Goal: Task Accomplishment & Management: Manage account settings

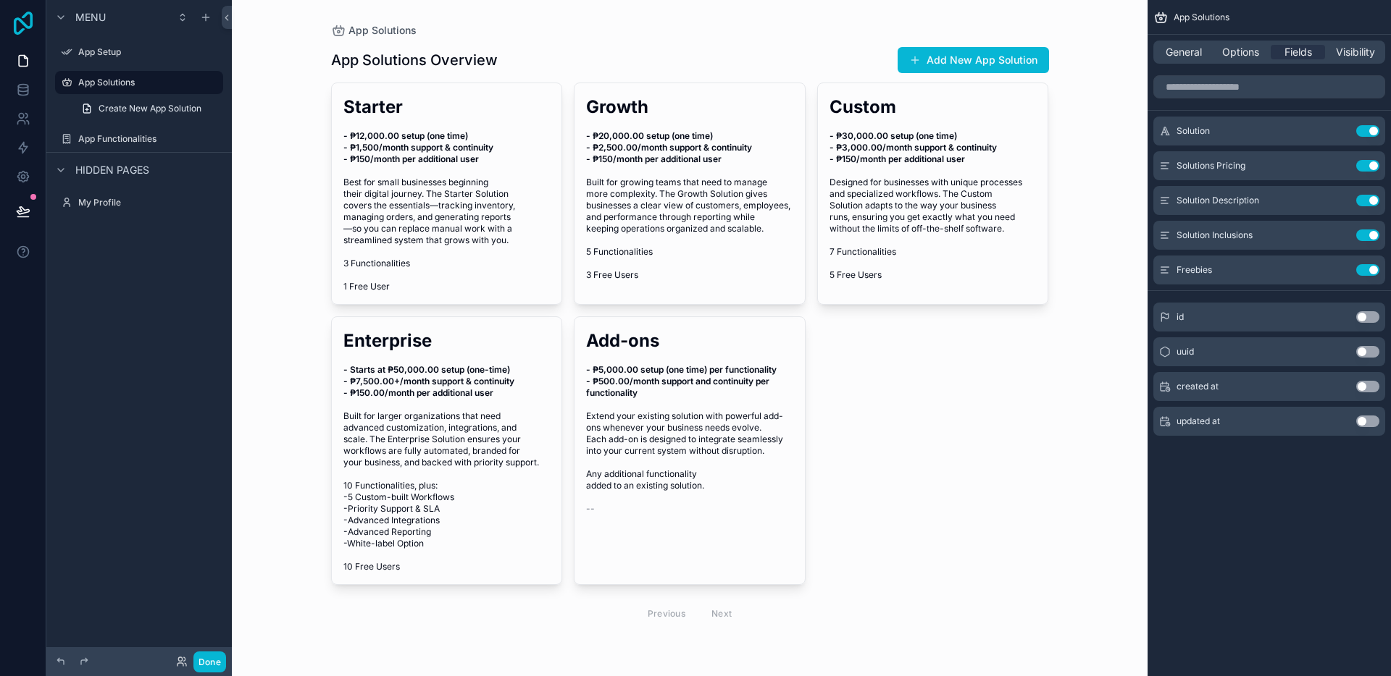
click at [23, 28] on icon at bounding box center [23, 23] width 19 height 23
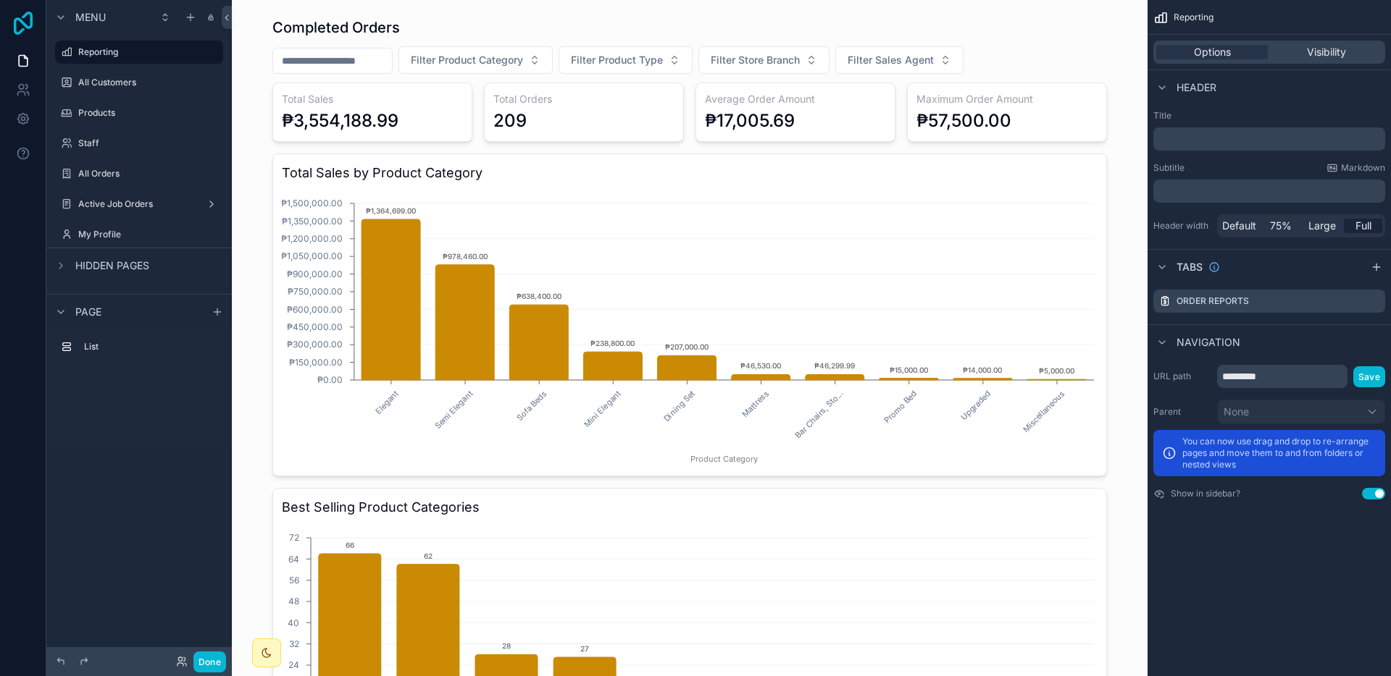
click at [20, 32] on icon at bounding box center [23, 23] width 19 height 23
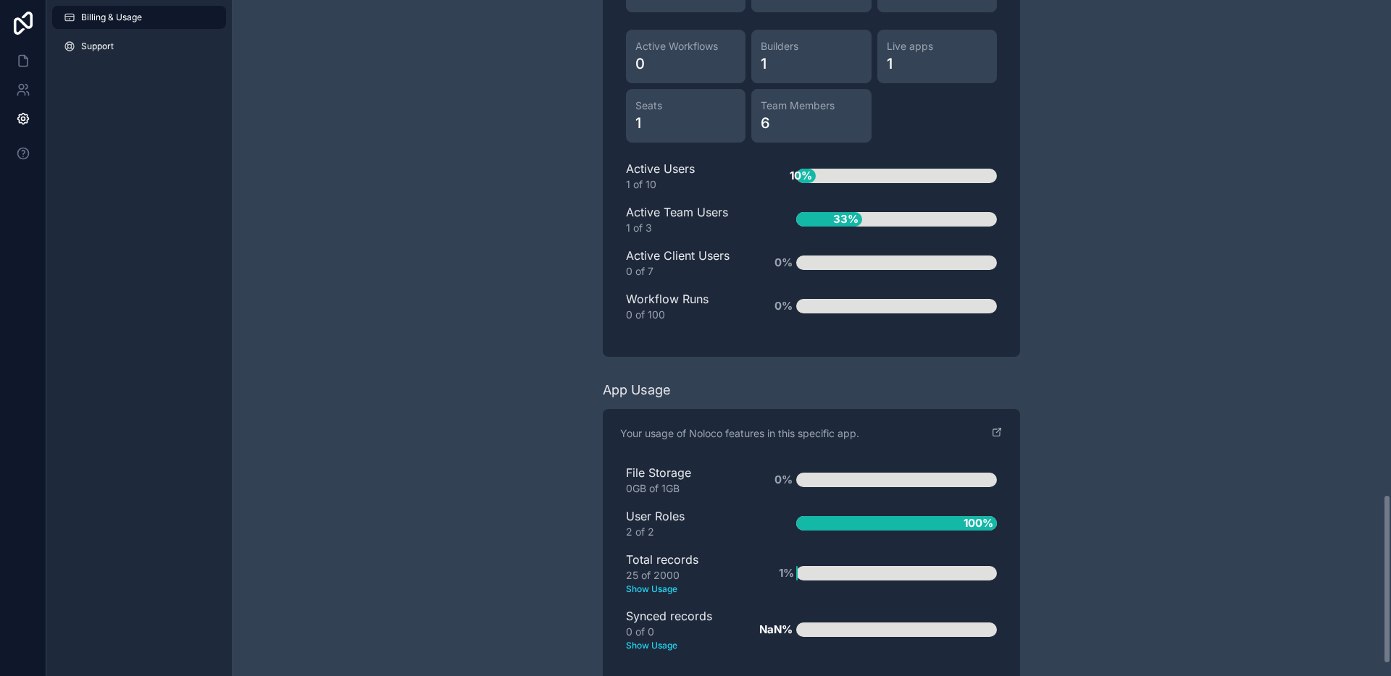
scroll to position [2016, 0]
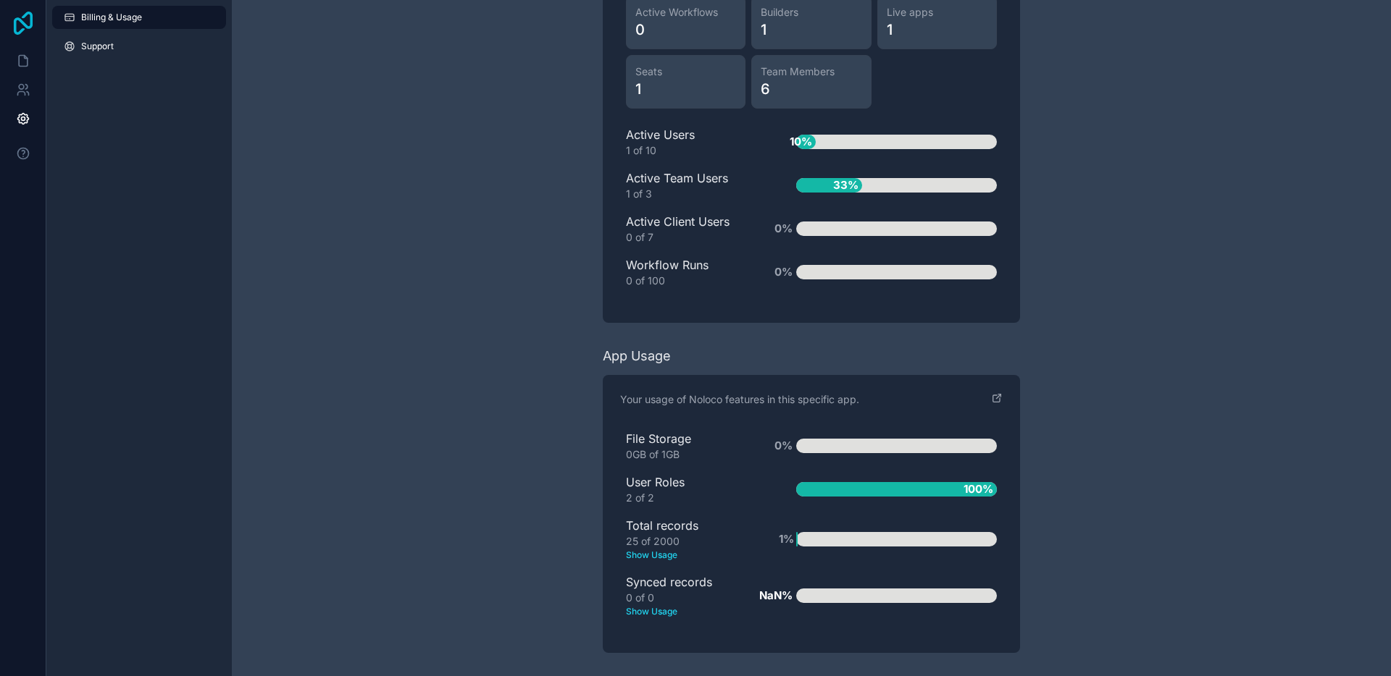
click at [14, 25] on icon at bounding box center [23, 23] width 19 height 23
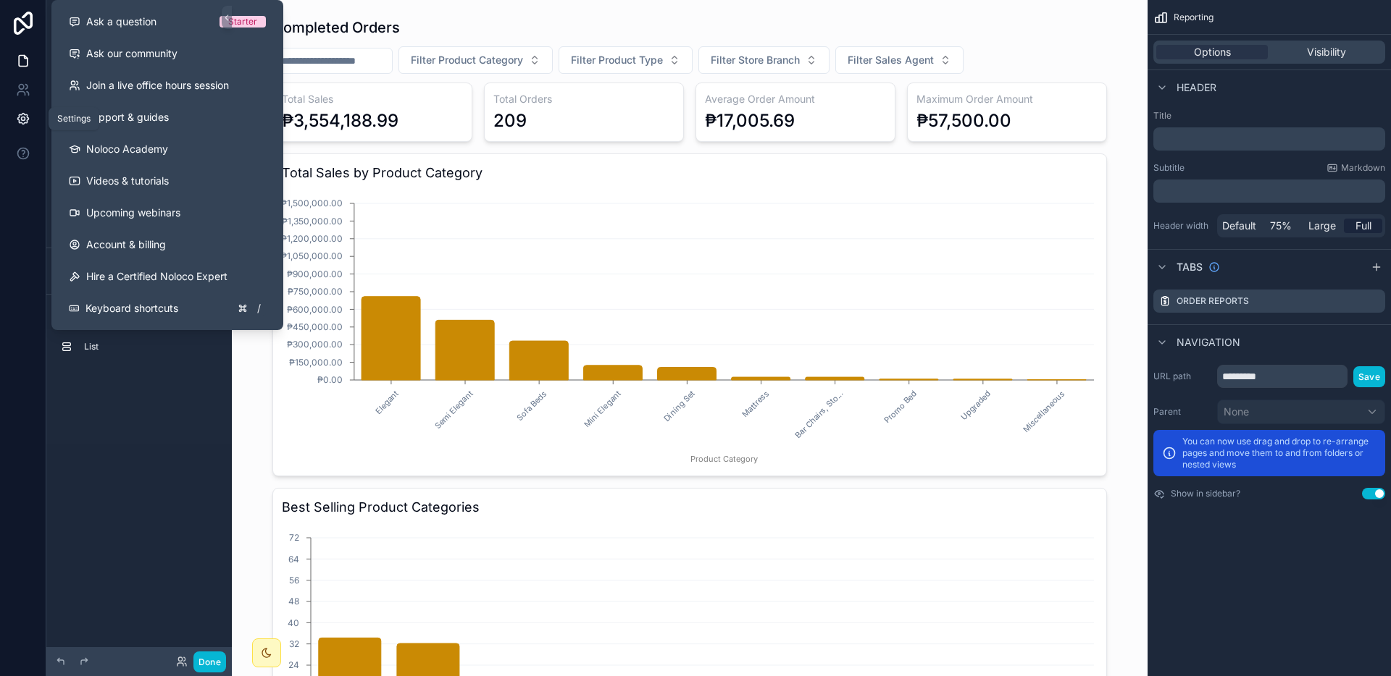
click at [35, 126] on link at bounding box center [23, 118] width 46 height 29
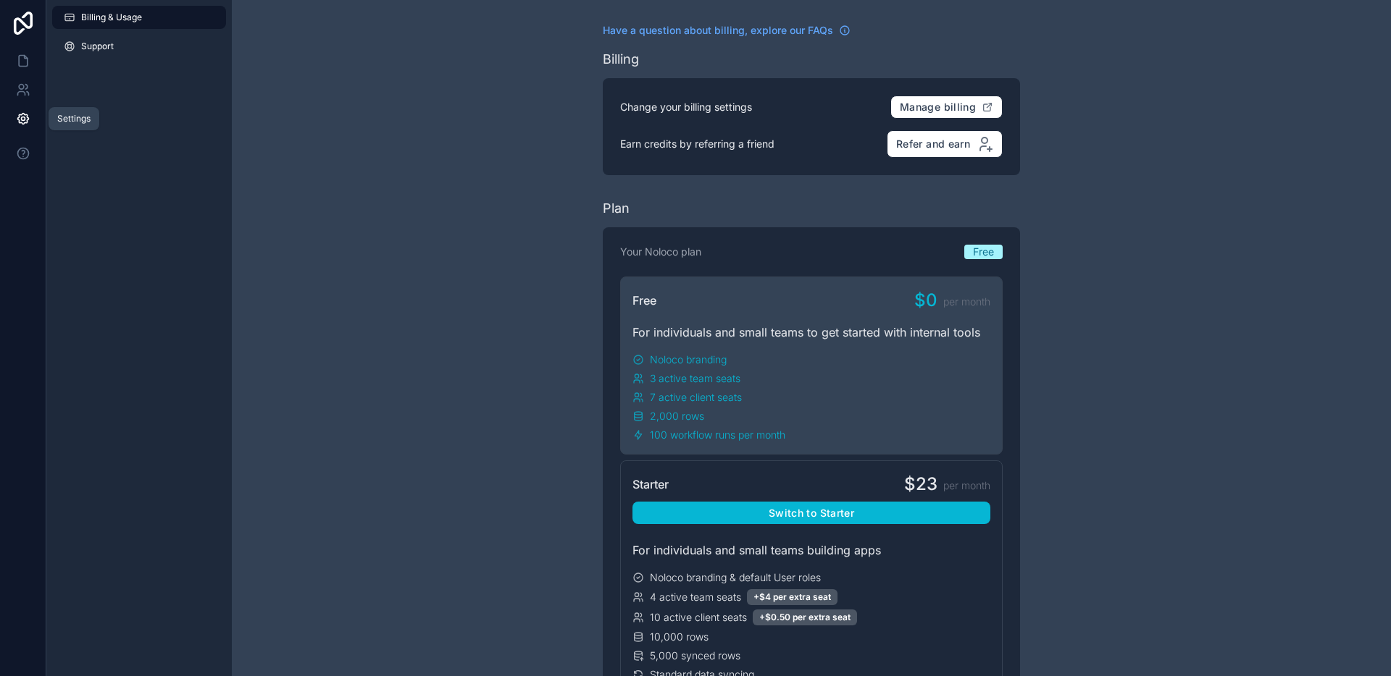
click at [18, 117] on icon at bounding box center [22, 119] width 11 height 11
click at [99, 54] on link "Support" at bounding box center [139, 46] width 174 height 23
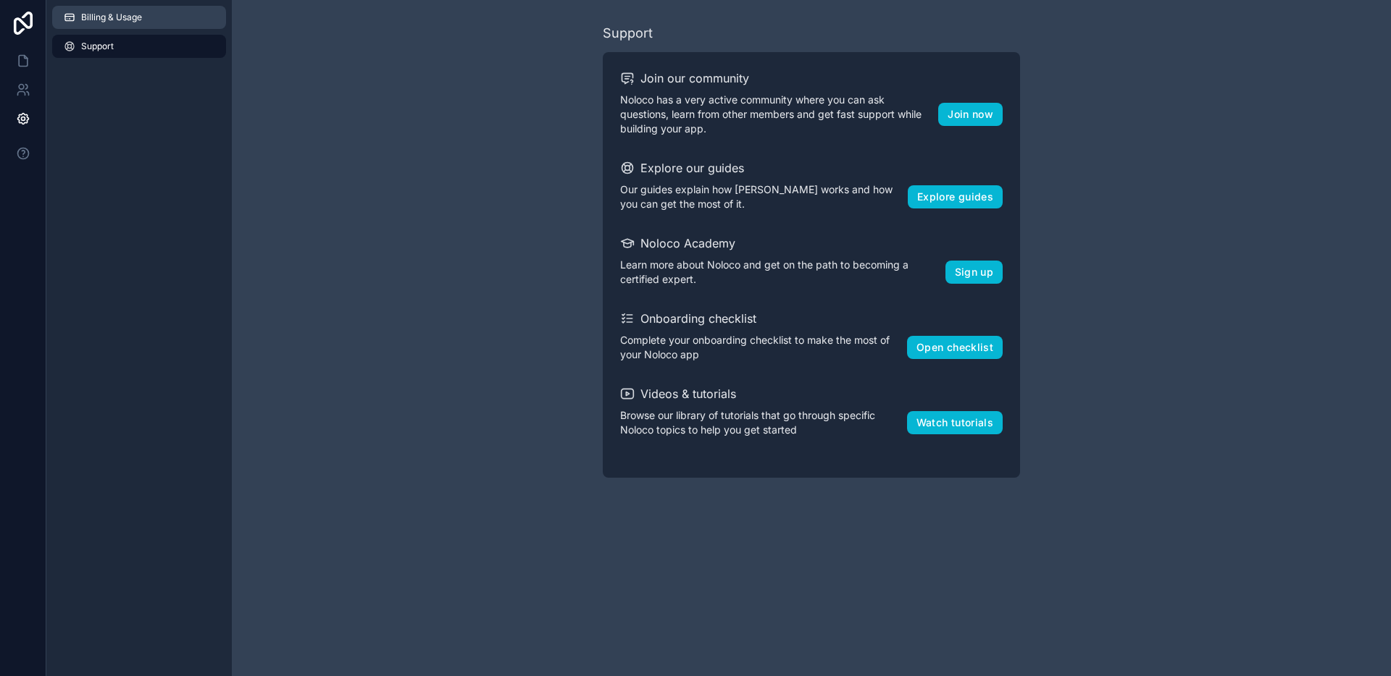
click at [109, 24] on link "Billing & Usage" at bounding box center [139, 17] width 174 height 23
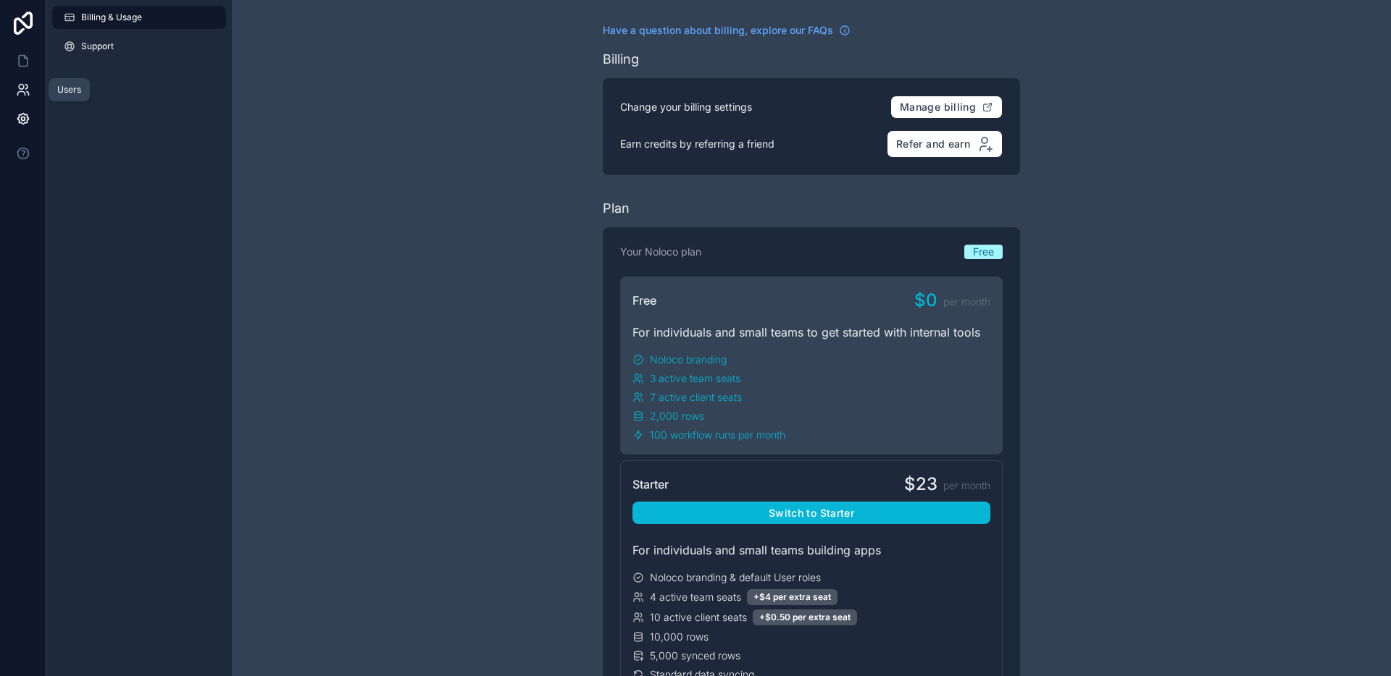
click at [35, 87] on link at bounding box center [23, 89] width 46 height 29
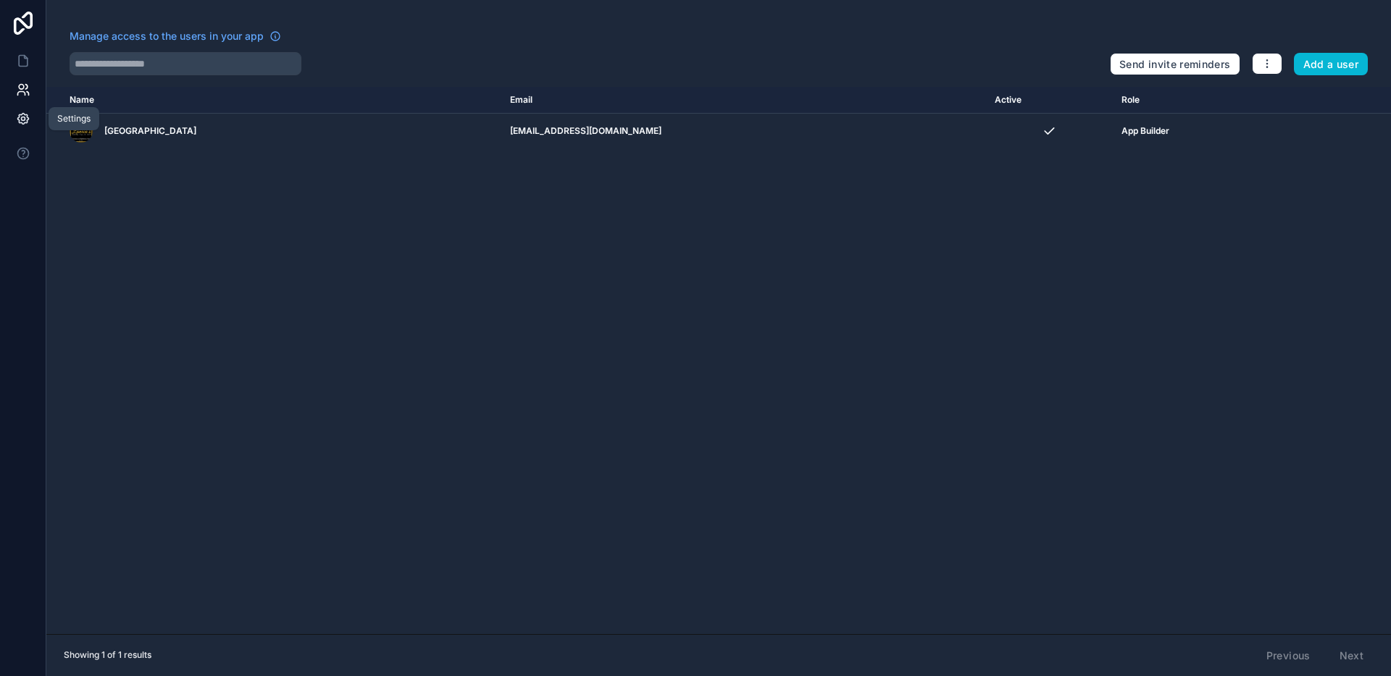
click at [25, 112] on icon at bounding box center [23, 119] width 14 height 14
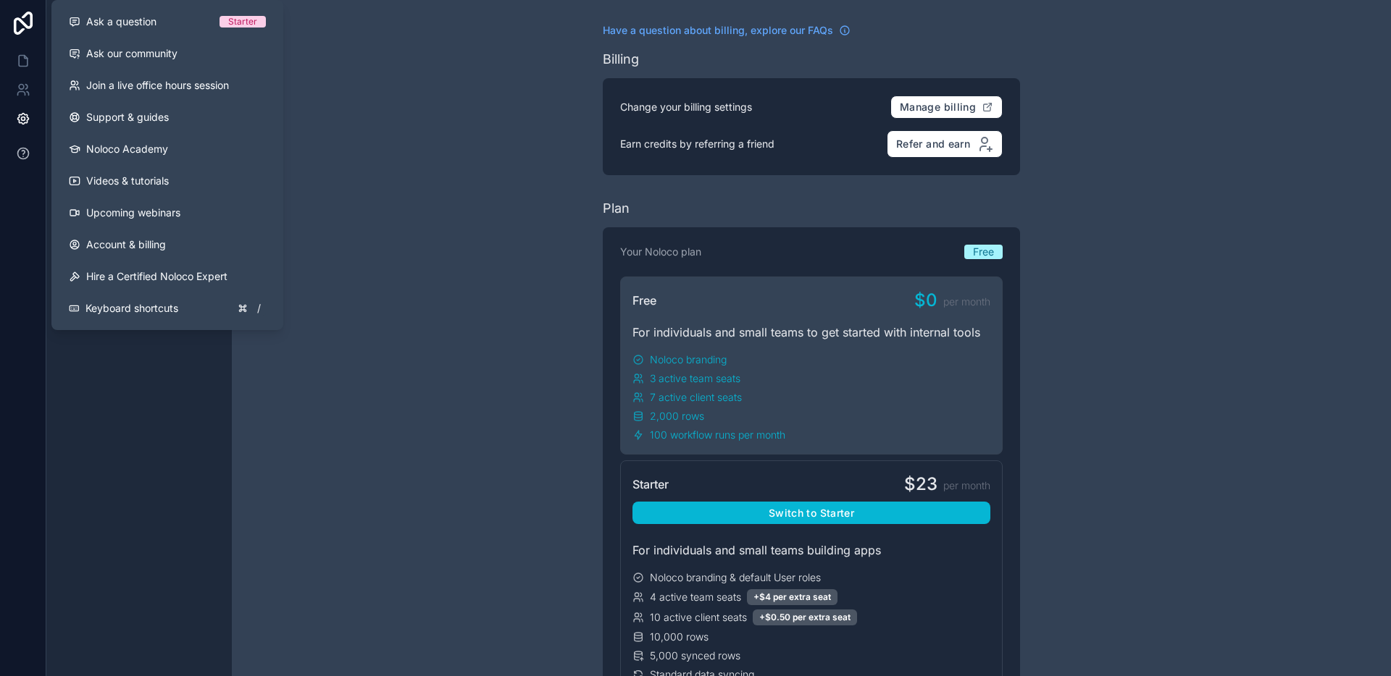
click at [32, 159] on button at bounding box center [23, 153] width 46 height 41
click at [27, 101] on link at bounding box center [23, 89] width 46 height 29
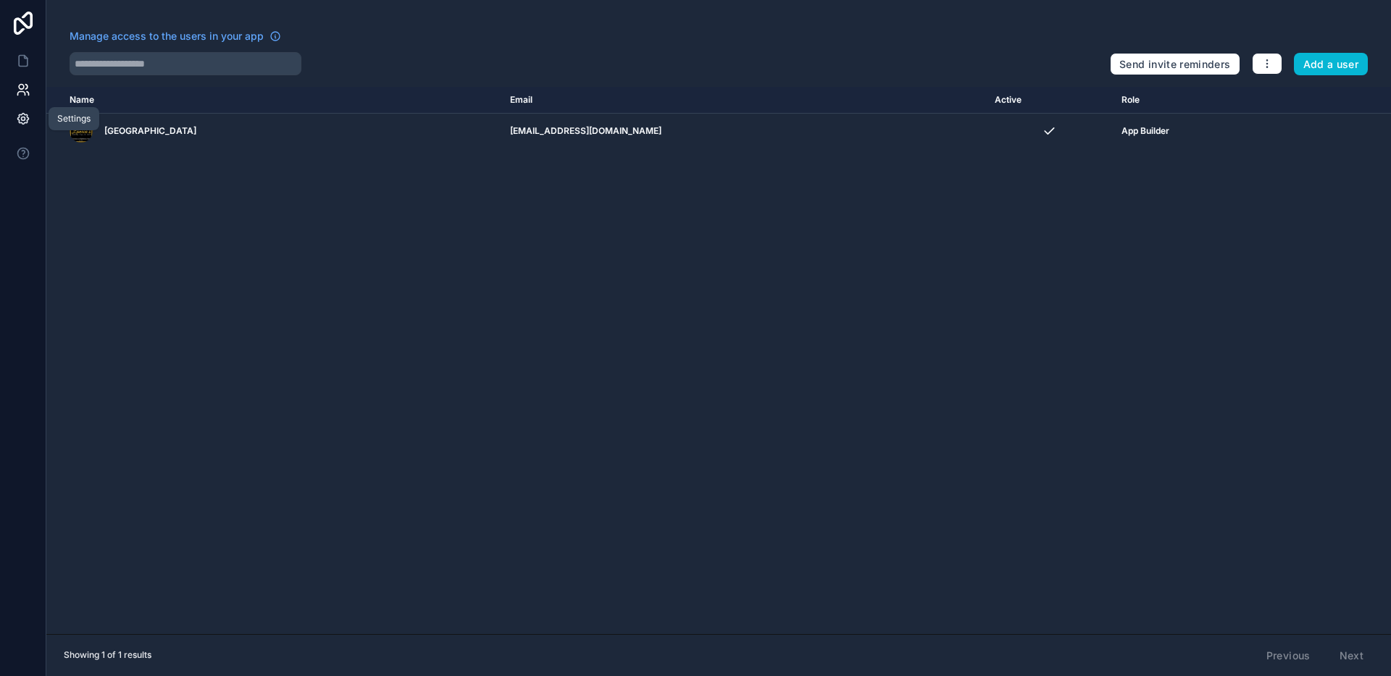
click at [25, 112] on icon at bounding box center [23, 119] width 14 height 14
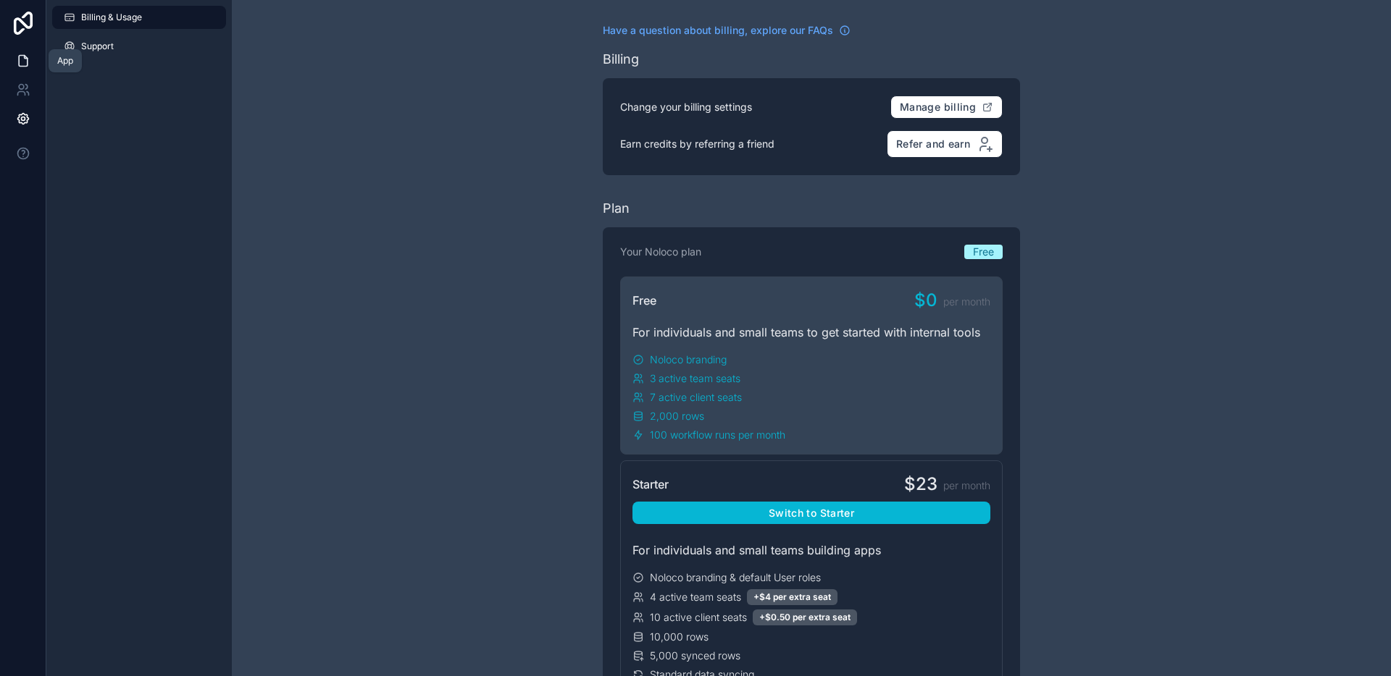
click at [21, 68] on link at bounding box center [23, 60] width 46 height 29
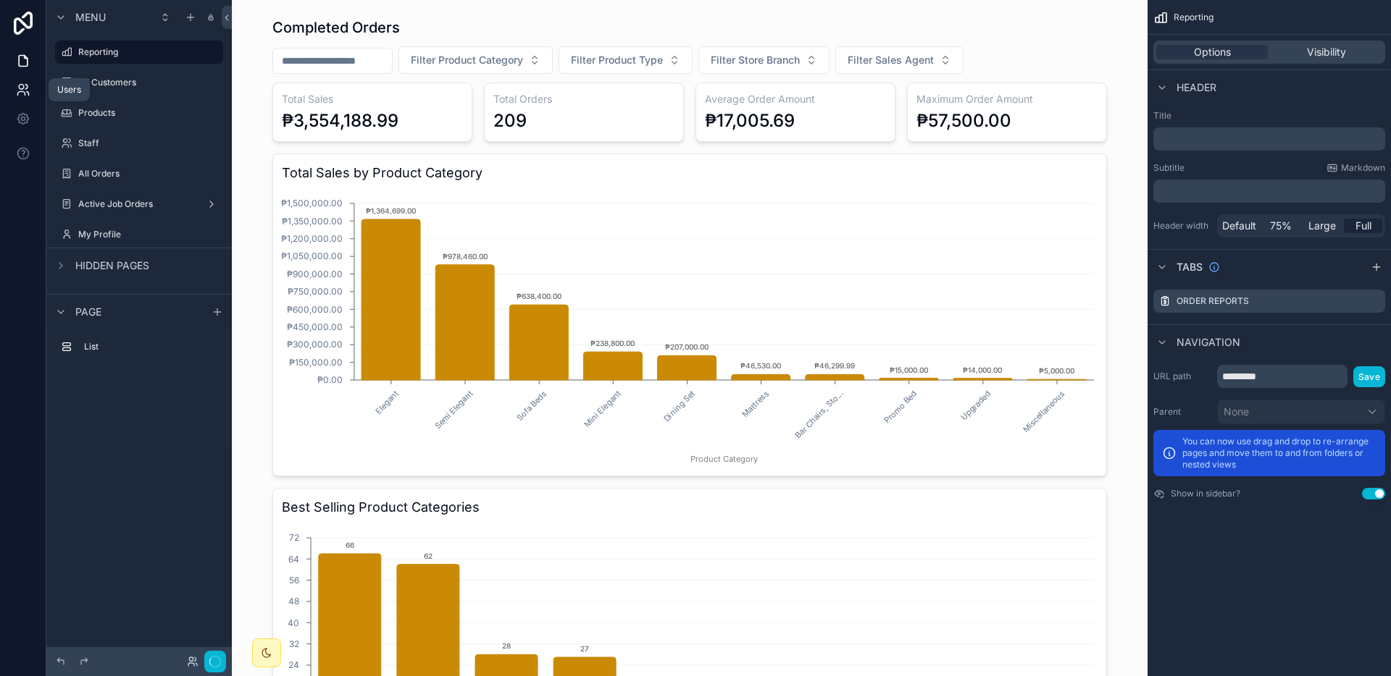
click at [20, 87] on icon at bounding box center [23, 90] width 14 height 14
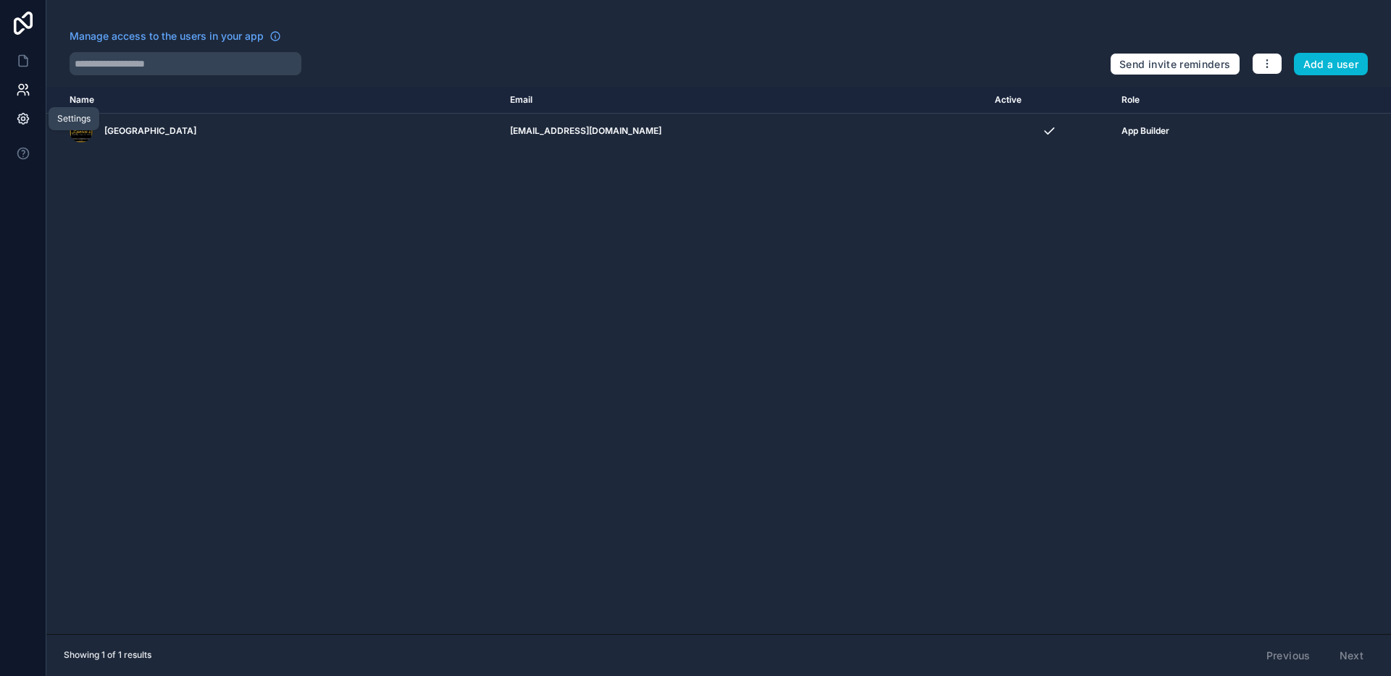
click at [22, 114] on icon at bounding box center [22, 119] width 11 height 11
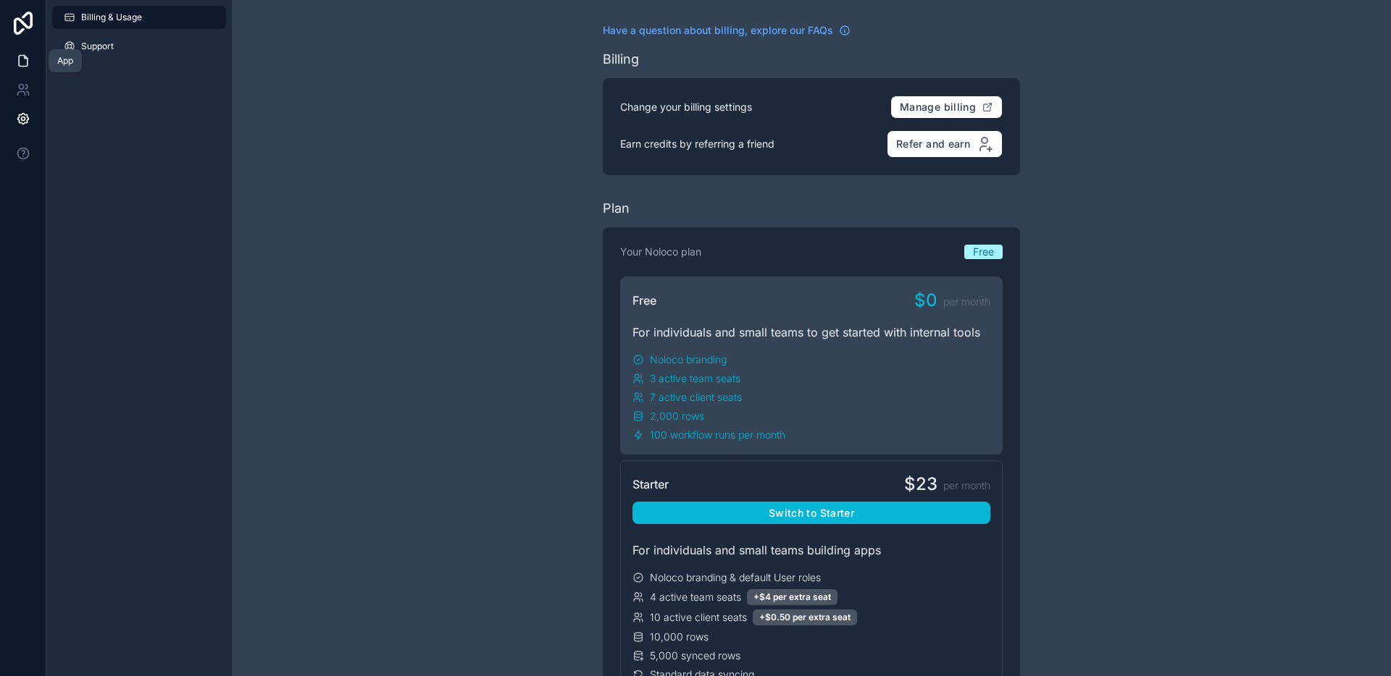
click at [28, 54] on icon at bounding box center [23, 61] width 14 height 14
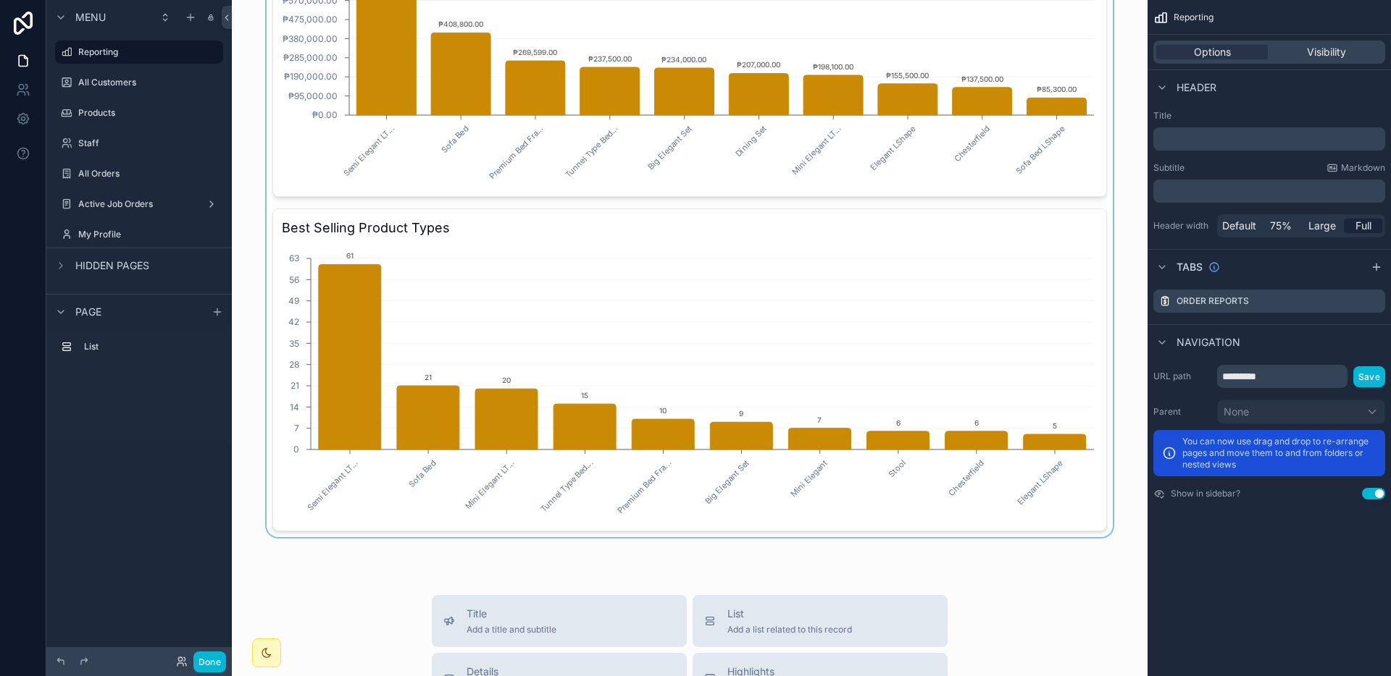
scroll to position [955, 0]
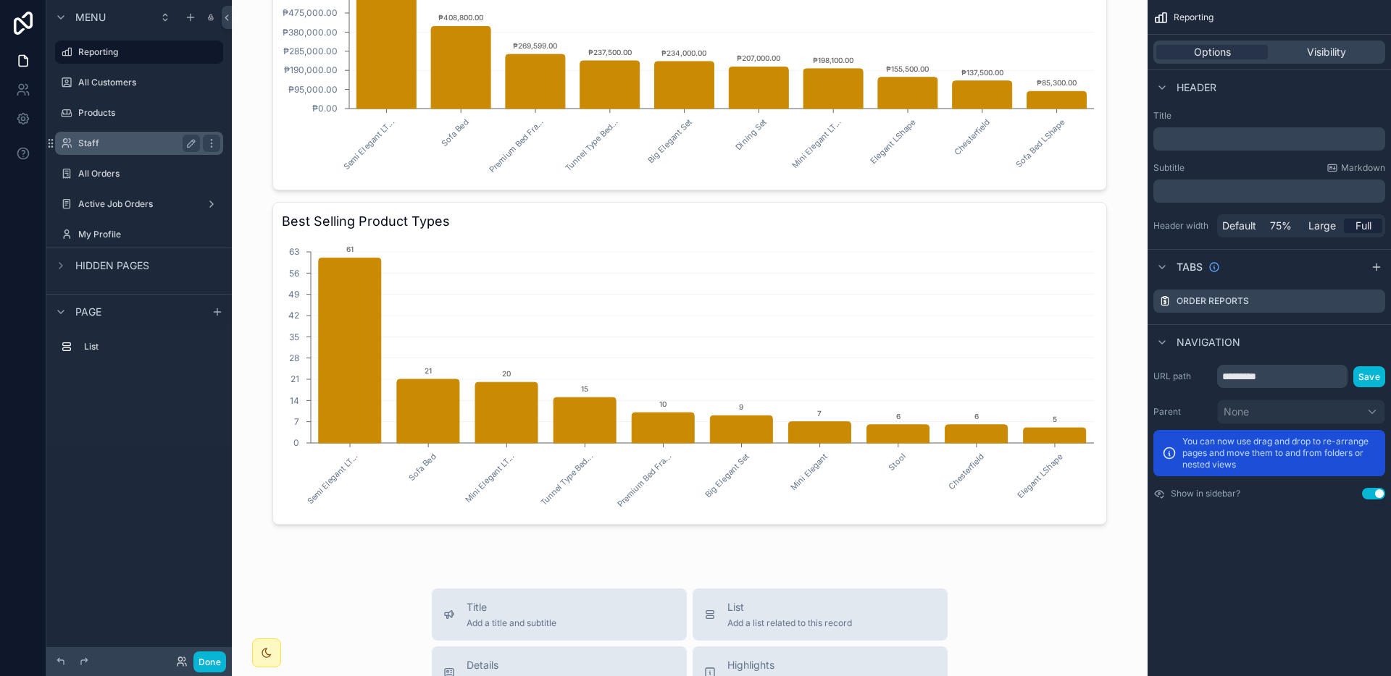
click at [90, 142] on label "Staff" at bounding box center [136, 144] width 116 height 12
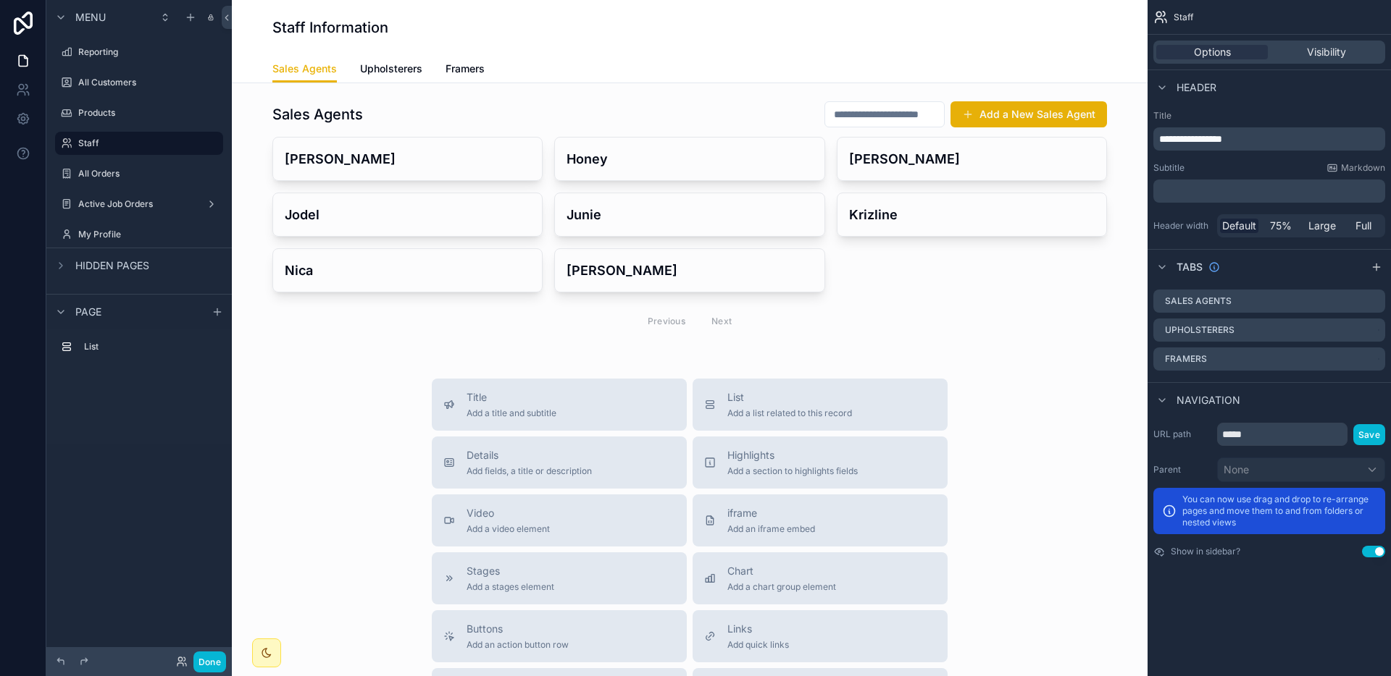
click at [1104, 425] on div "Title Add a title and subtitle List Add a list related to this record Details A…" at bounding box center [689, 637] width 892 height 516
click at [596, 411] on div "Title Add a title and subtitle" at bounding box center [559, 404] width 232 height 29
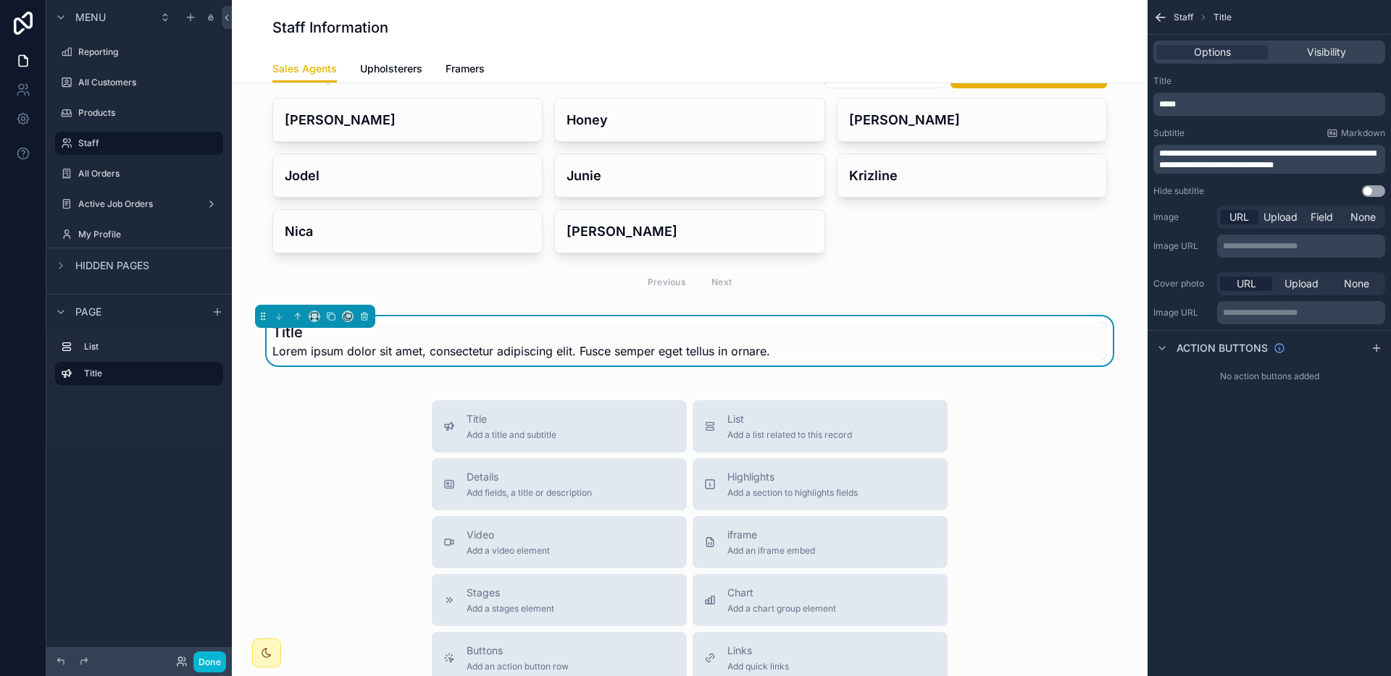
scroll to position [42, 0]
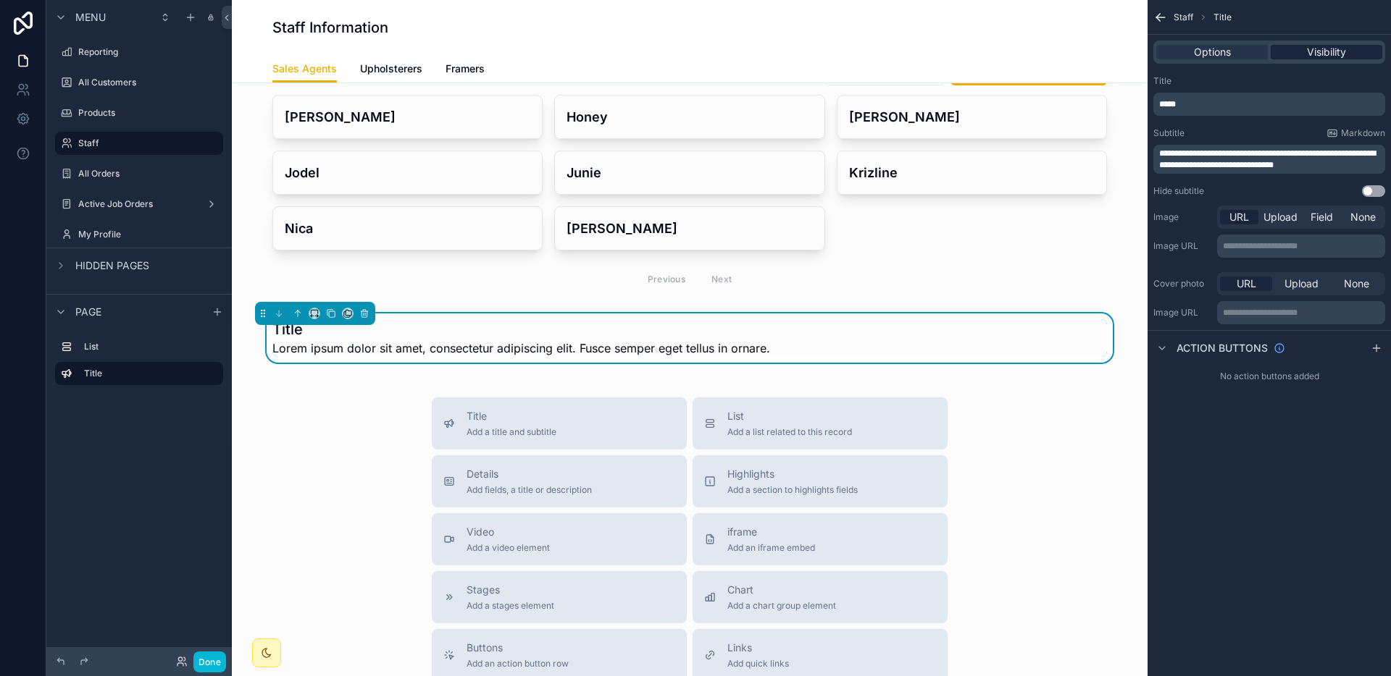
click at [1315, 59] on span "Visibility" at bounding box center [1326, 52] width 39 height 14
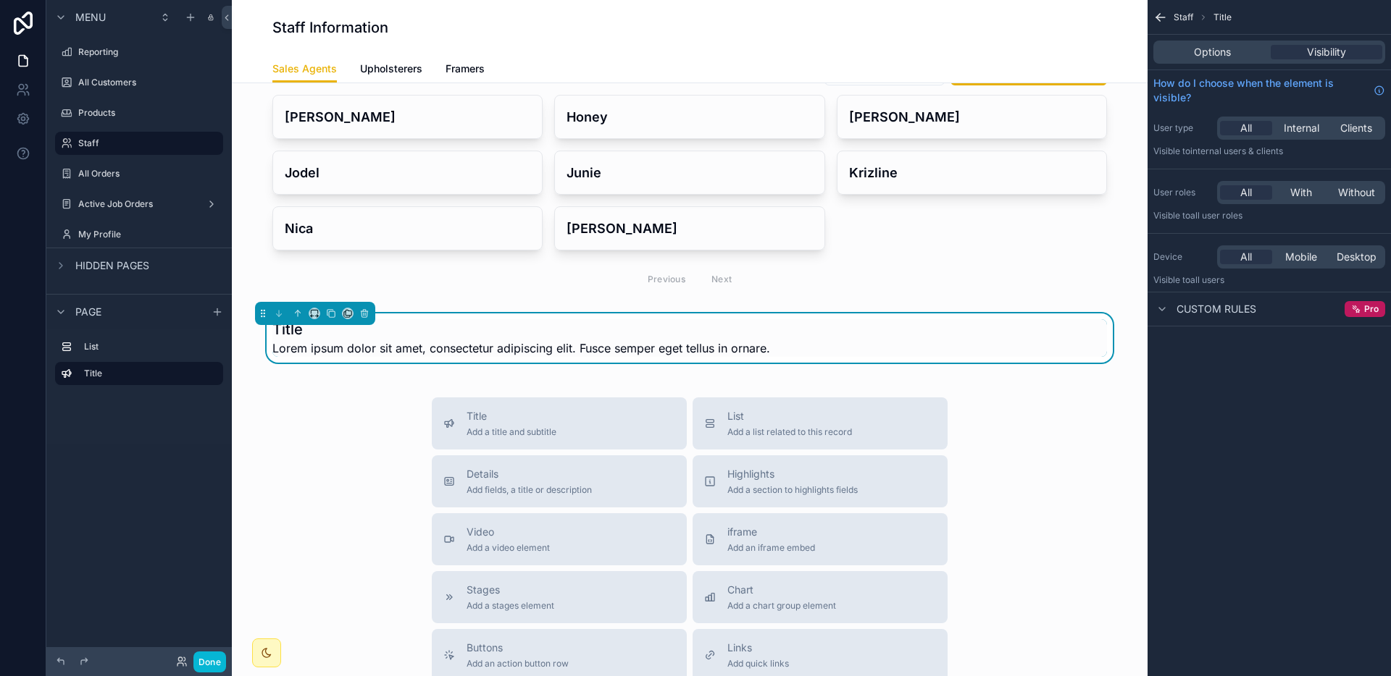
click at [1173, 19] on span "Staff" at bounding box center [1183, 18] width 20 height 12
click at [1165, 19] on icon "scrollable content" at bounding box center [1160, 17] width 14 height 14
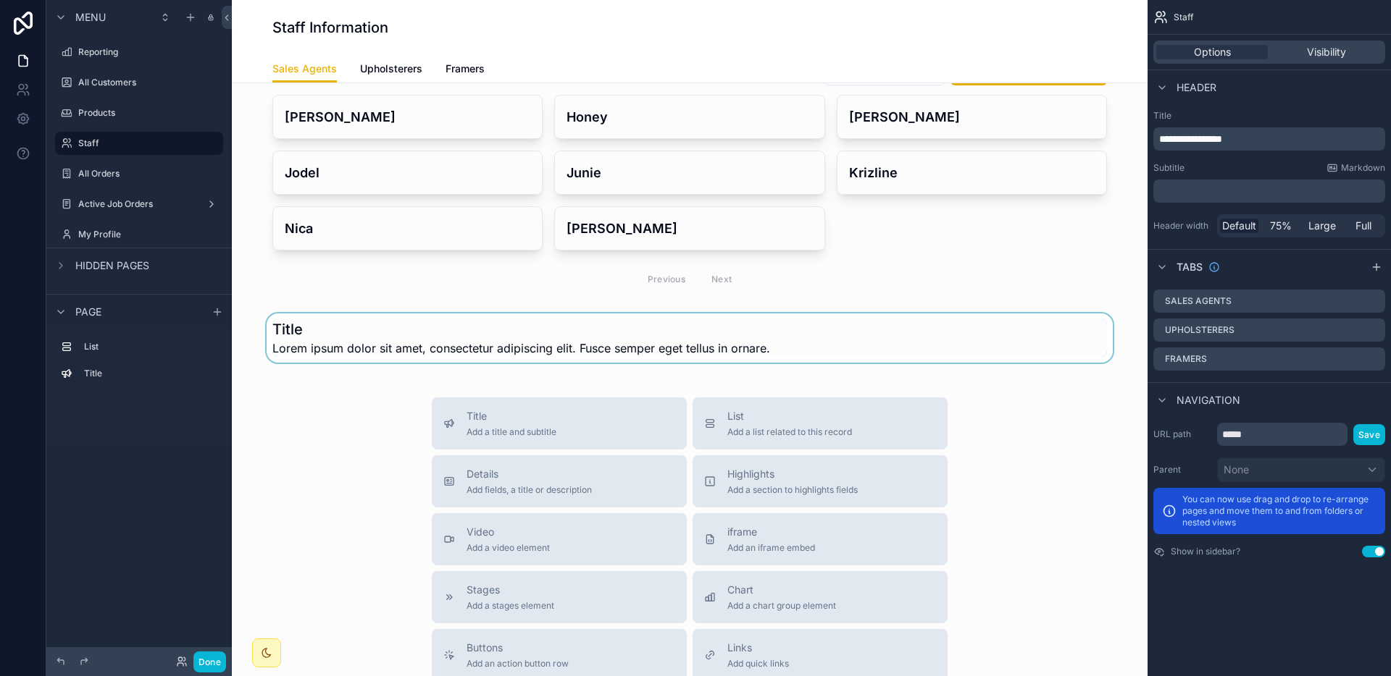
click at [975, 345] on div "scrollable content" at bounding box center [689, 338] width 892 height 49
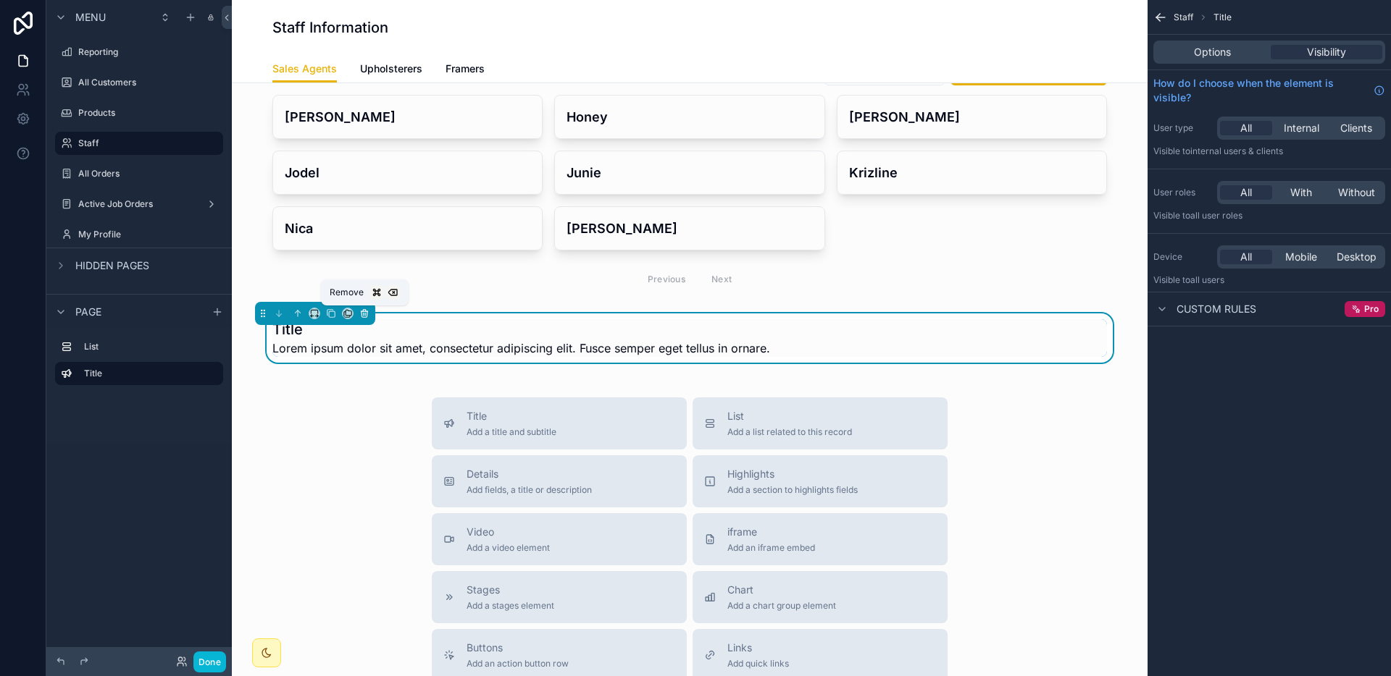
click at [365, 317] on icon "scrollable content" at bounding box center [364, 314] width 6 height 6
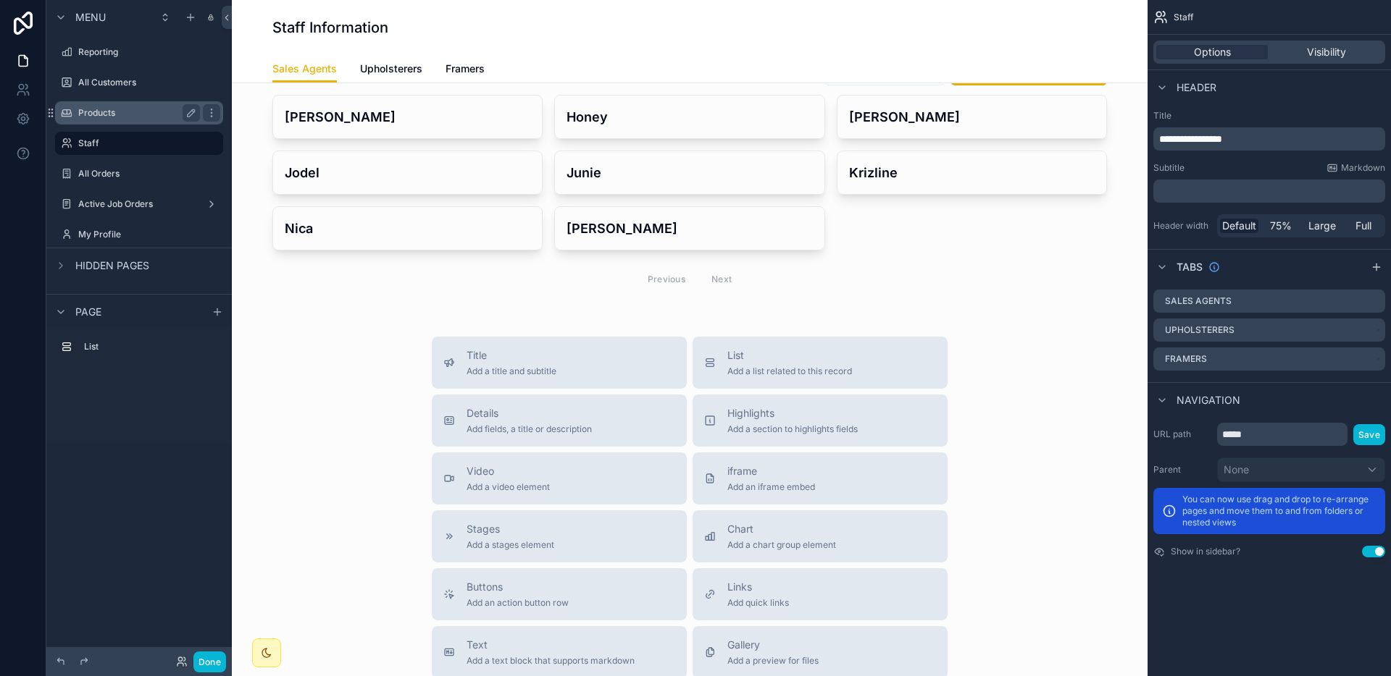
click at [122, 116] on label "Products" at bounding box center [136, 113] width 116 height 12
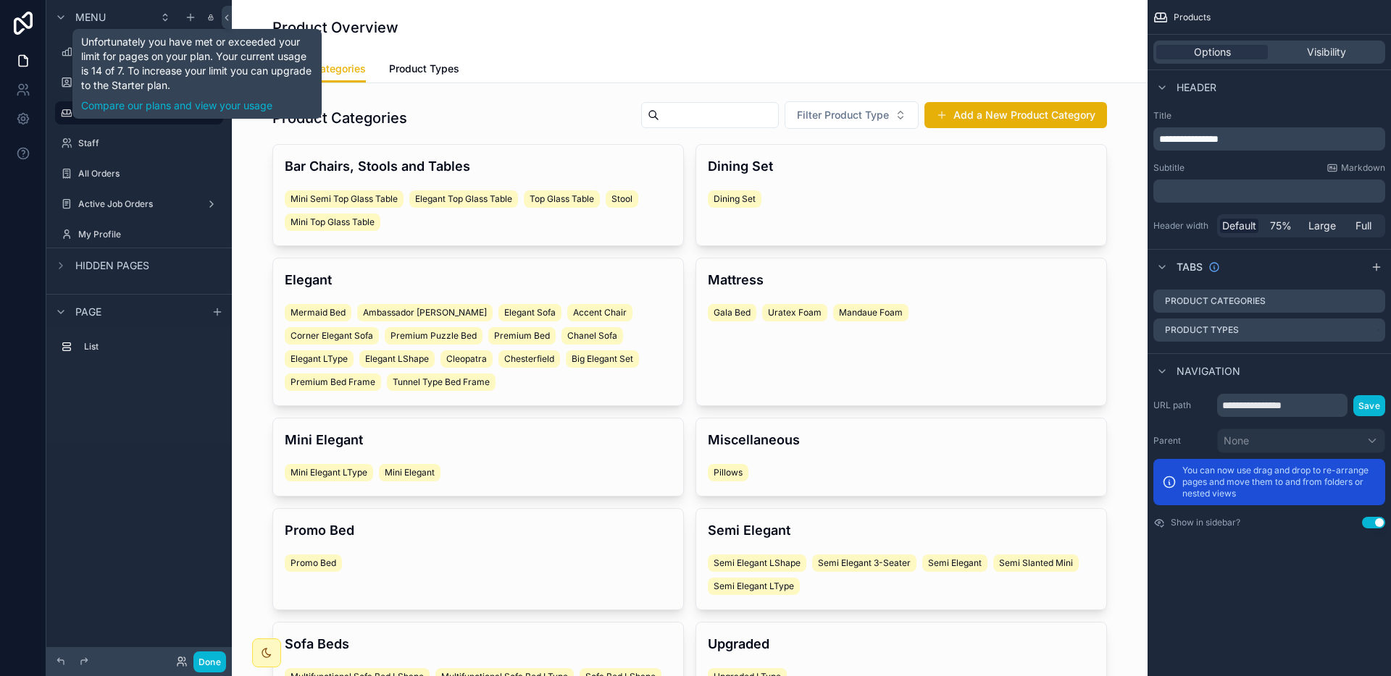
click at [199, 18] on div "scrollable content" at bounding box center [191, 17] width 22 height 17
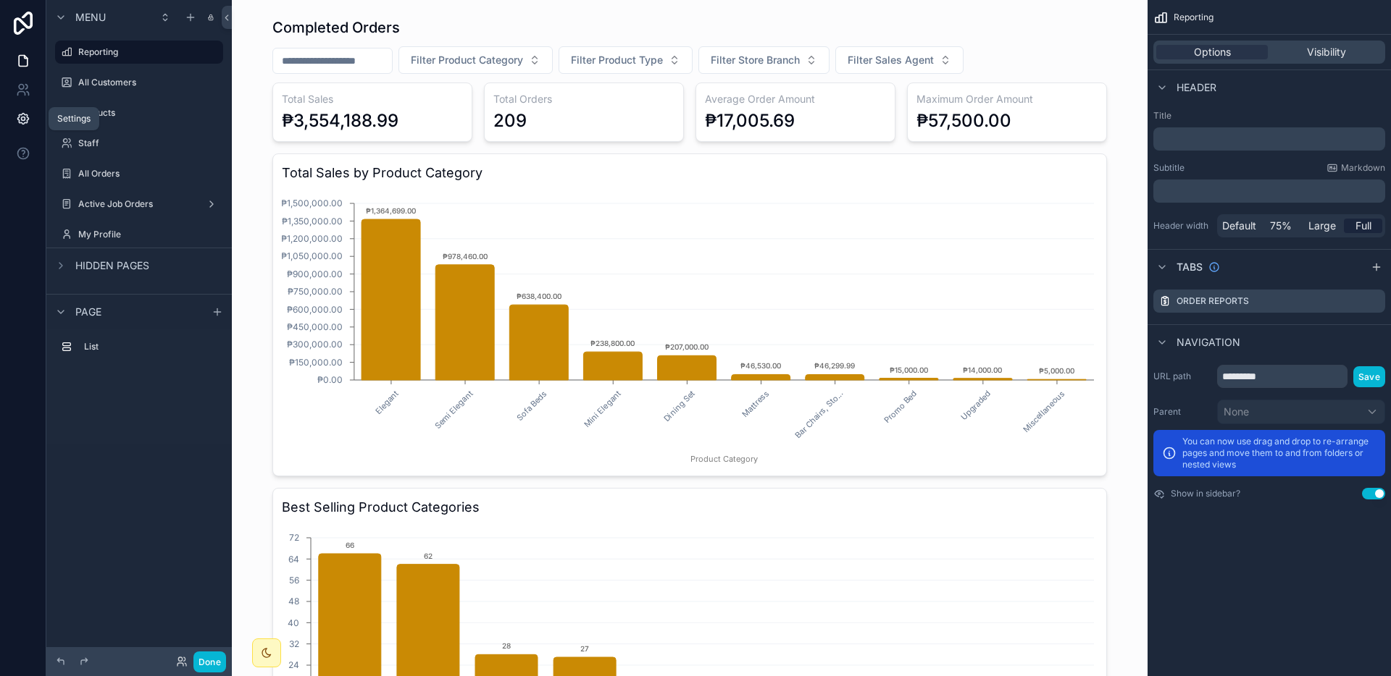
click at [21, 121] on icon at bounding box center [23, 119] width 14 height 14
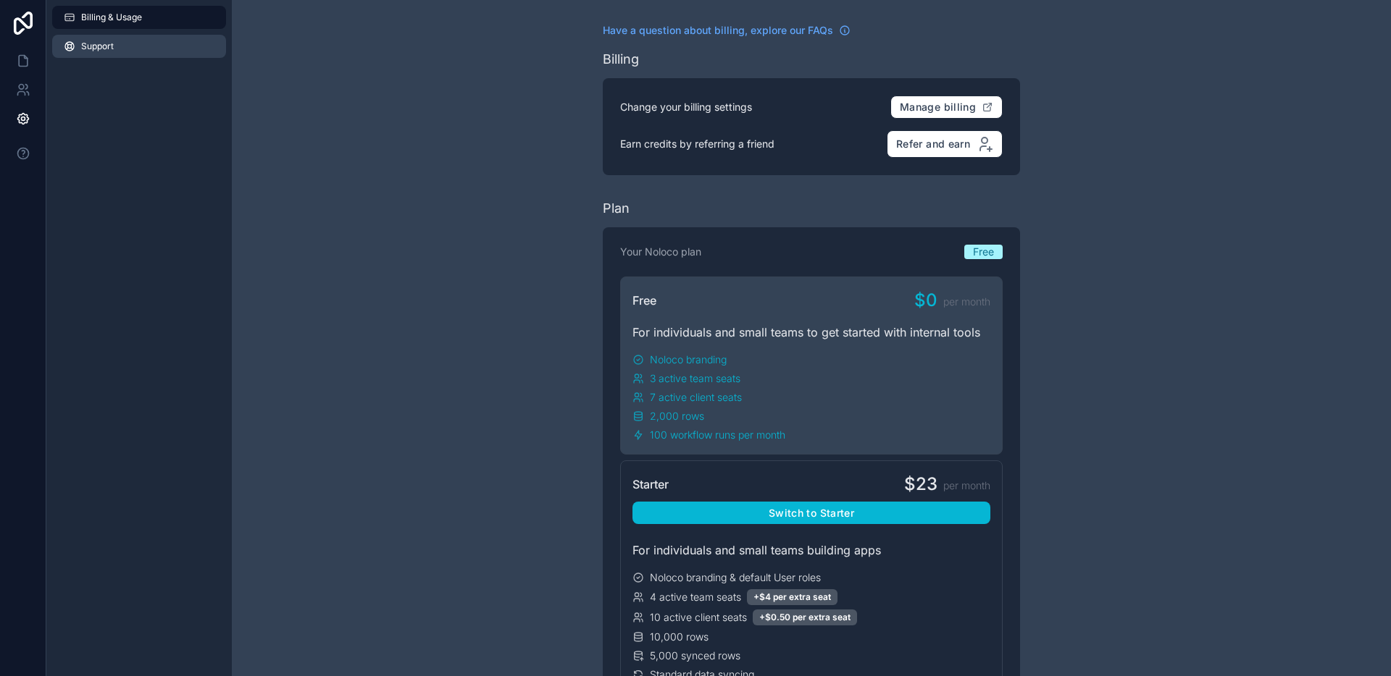
click at [85, 46] on span "Support" at bounding box center [97, 47] width 33 height 12
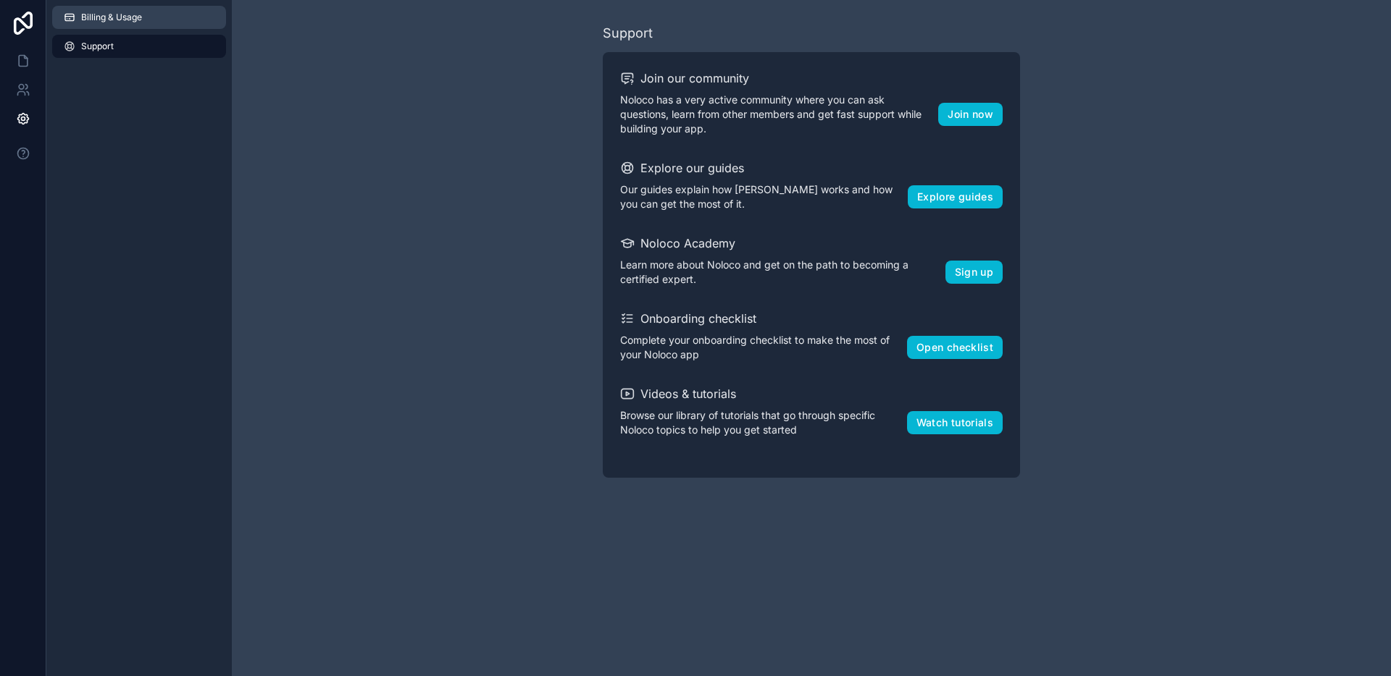
click at [92, 28] on link "Billing & Usage" at bounding box center [139, 17] width 174 height 23
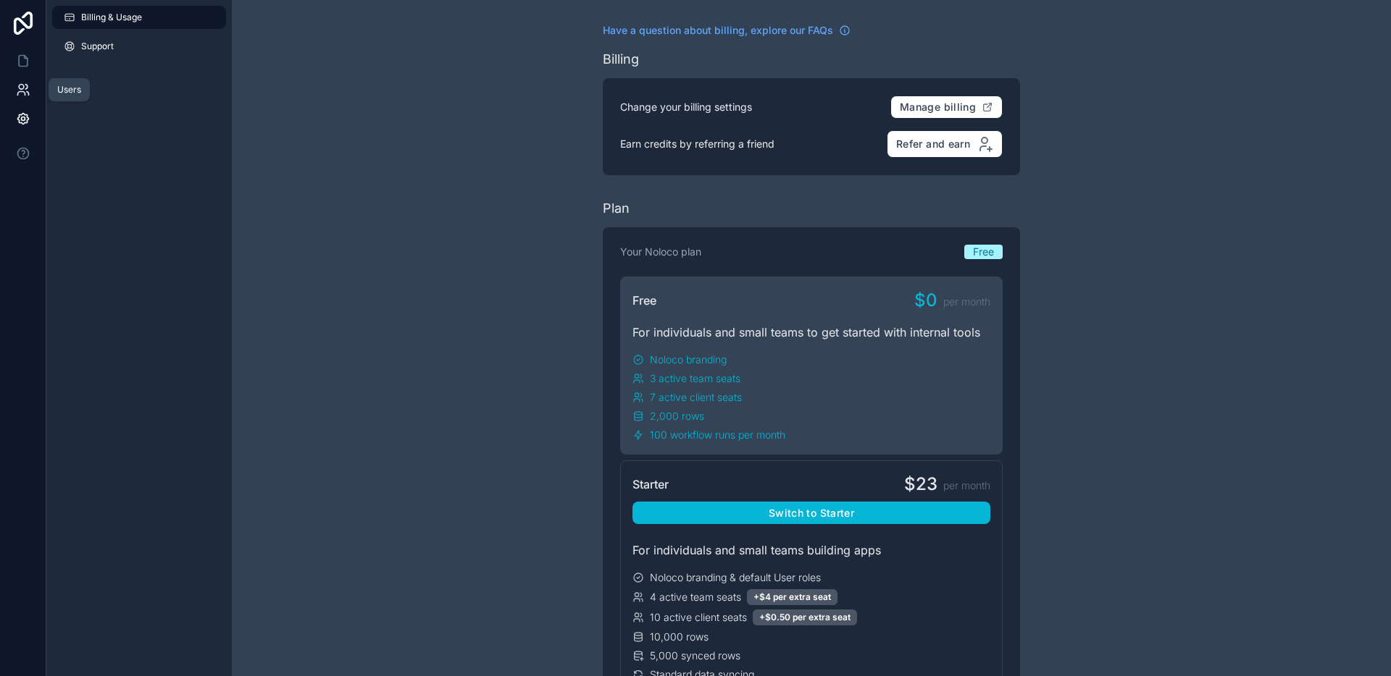
click at [32, 95] on link at bounding box center [23, 89] width 46 height 29
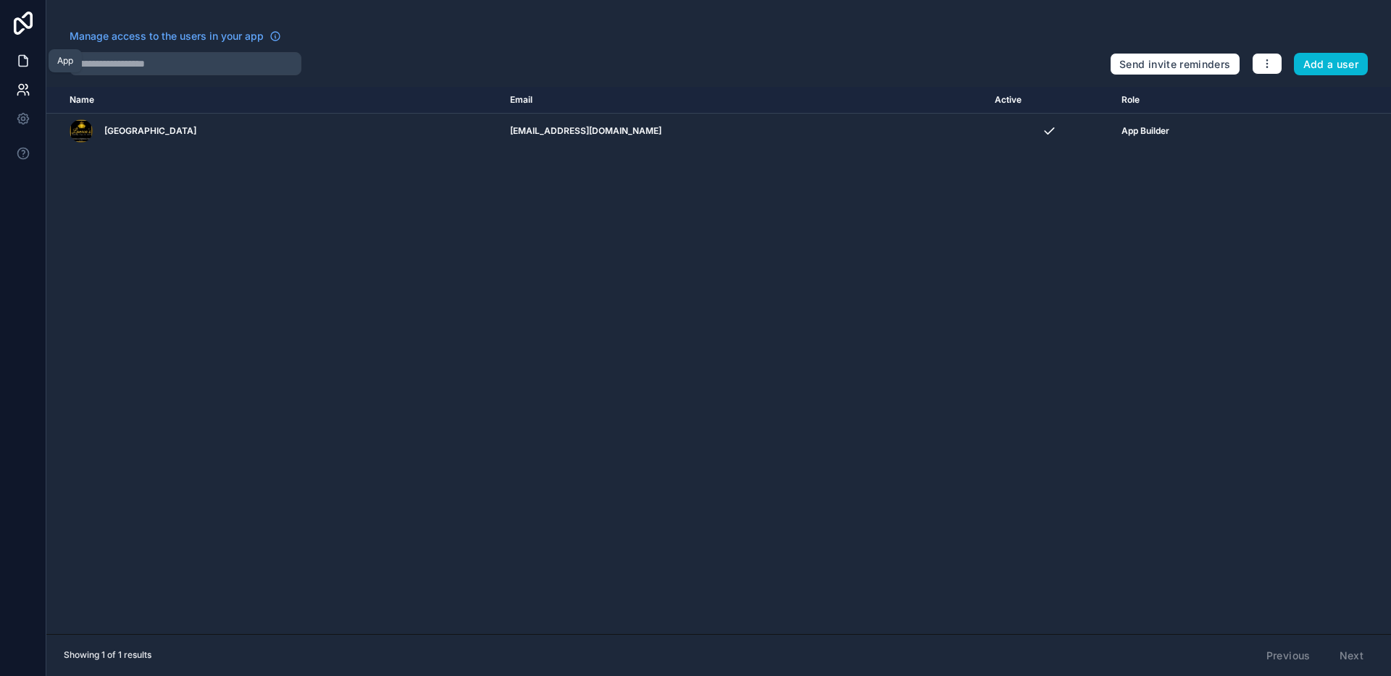
click at [32, 70] on link at bounding box center [23, 60] width 46 height 29
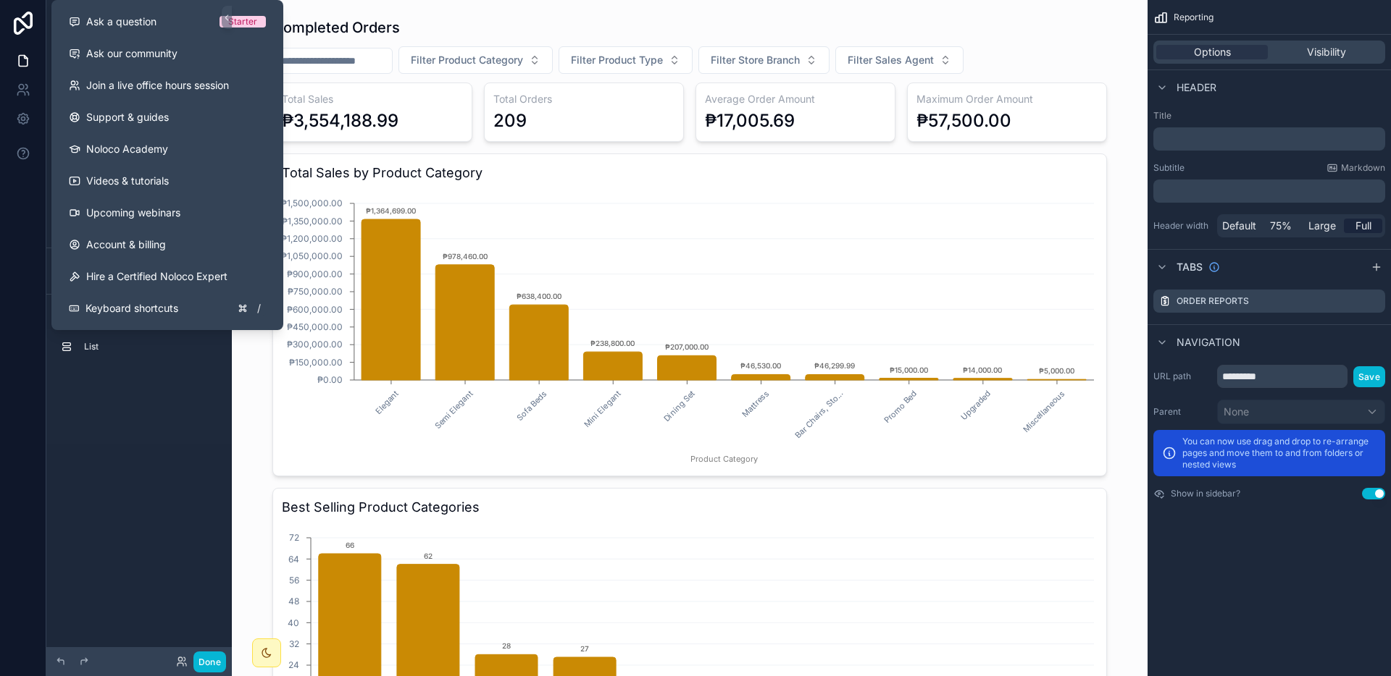
click at [184, 453] on div "Menu Reporting All Customers Products Staff All Orders Active Job Orders My Pro…" at bounding box center [138, 228] width 185 height 456
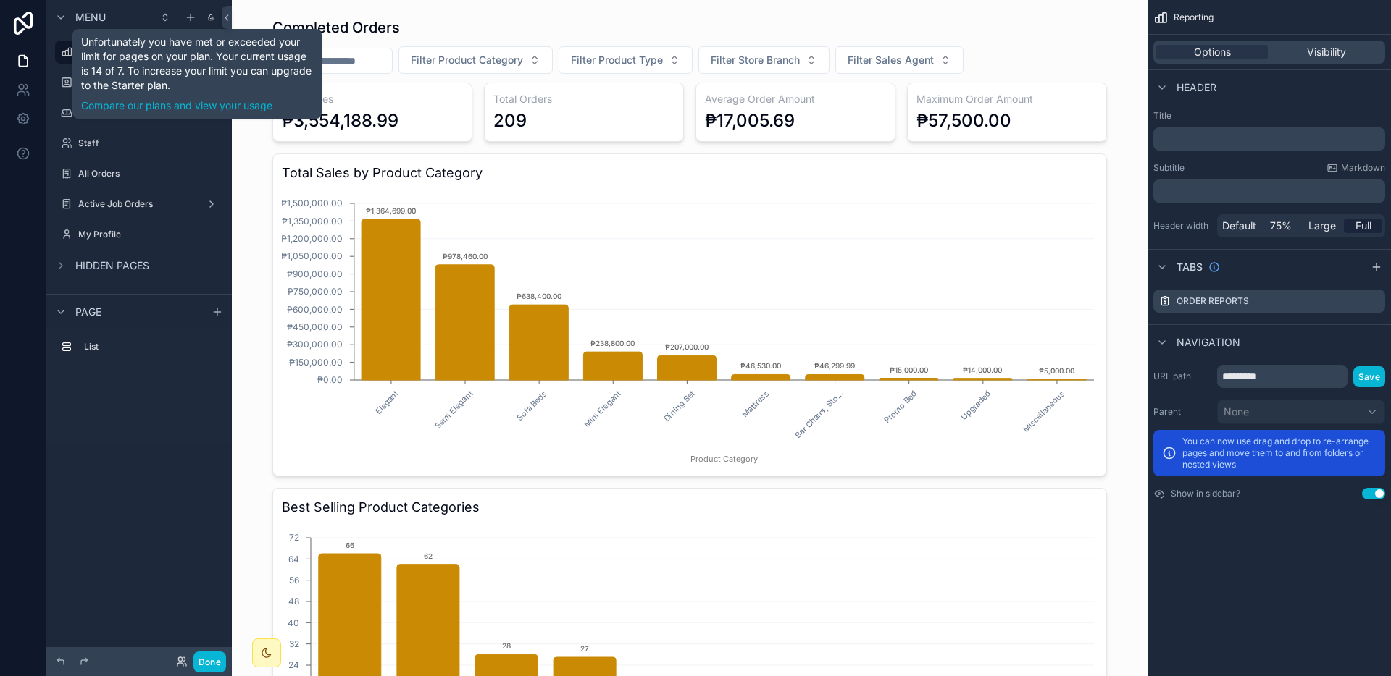
click at [211, 16] on icon "scrollable content" at bounding box center [210, 15] width 2 height 2
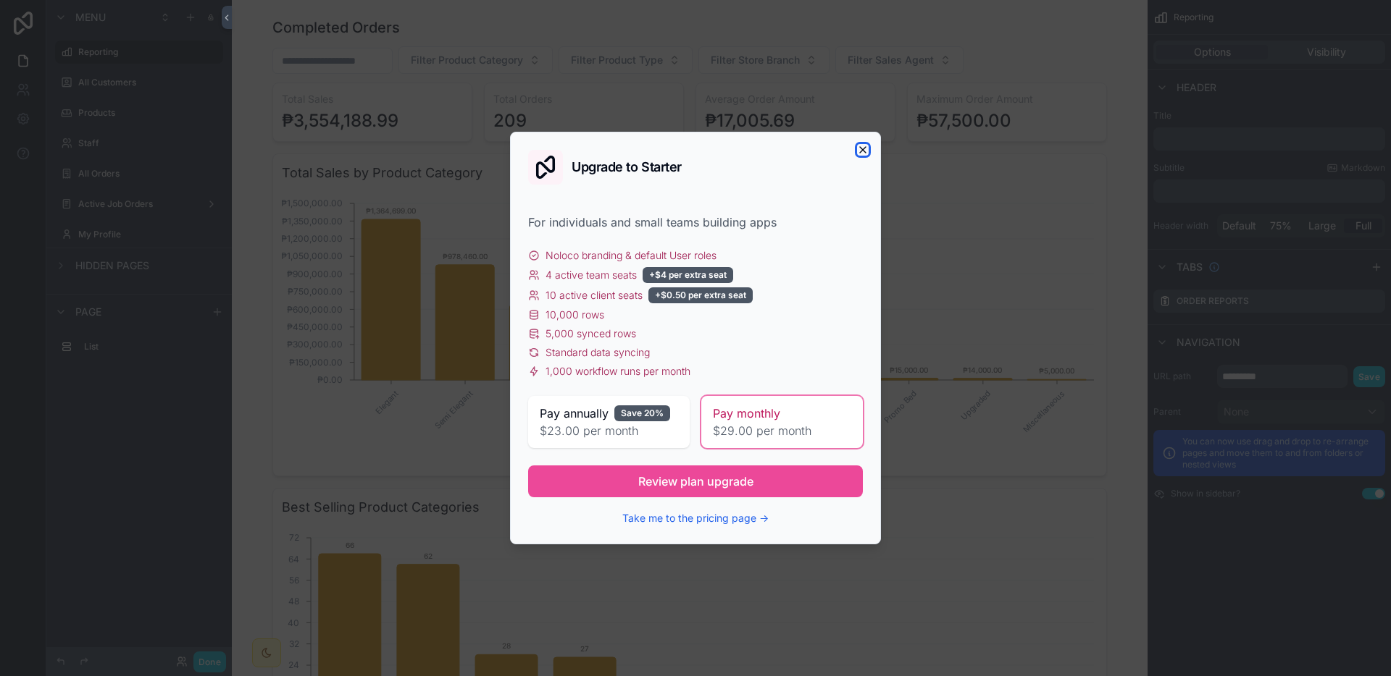
click at [865, 145] on icon "button" at bounding box center [863, 150] width 12 height 12
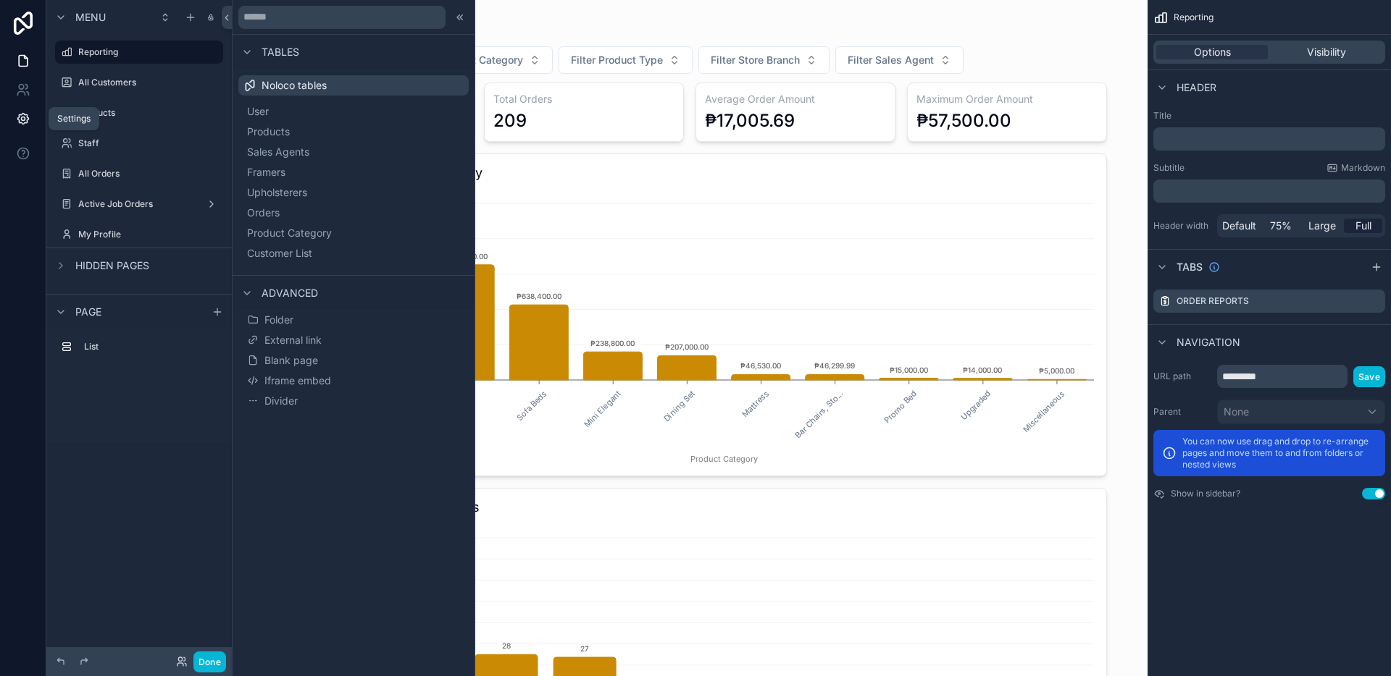
click at [23, 123] on icon at bounding box center [22, 119] width 11 height 11
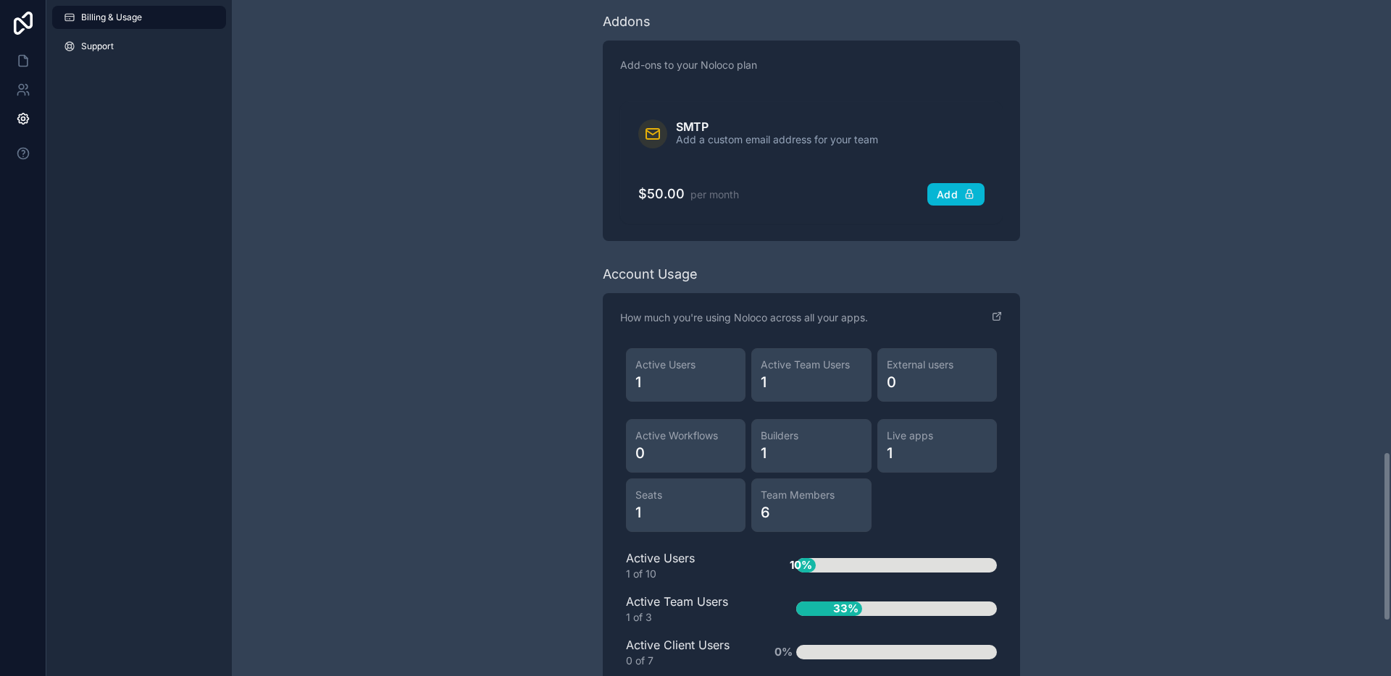
scroll to position [2016, 0]
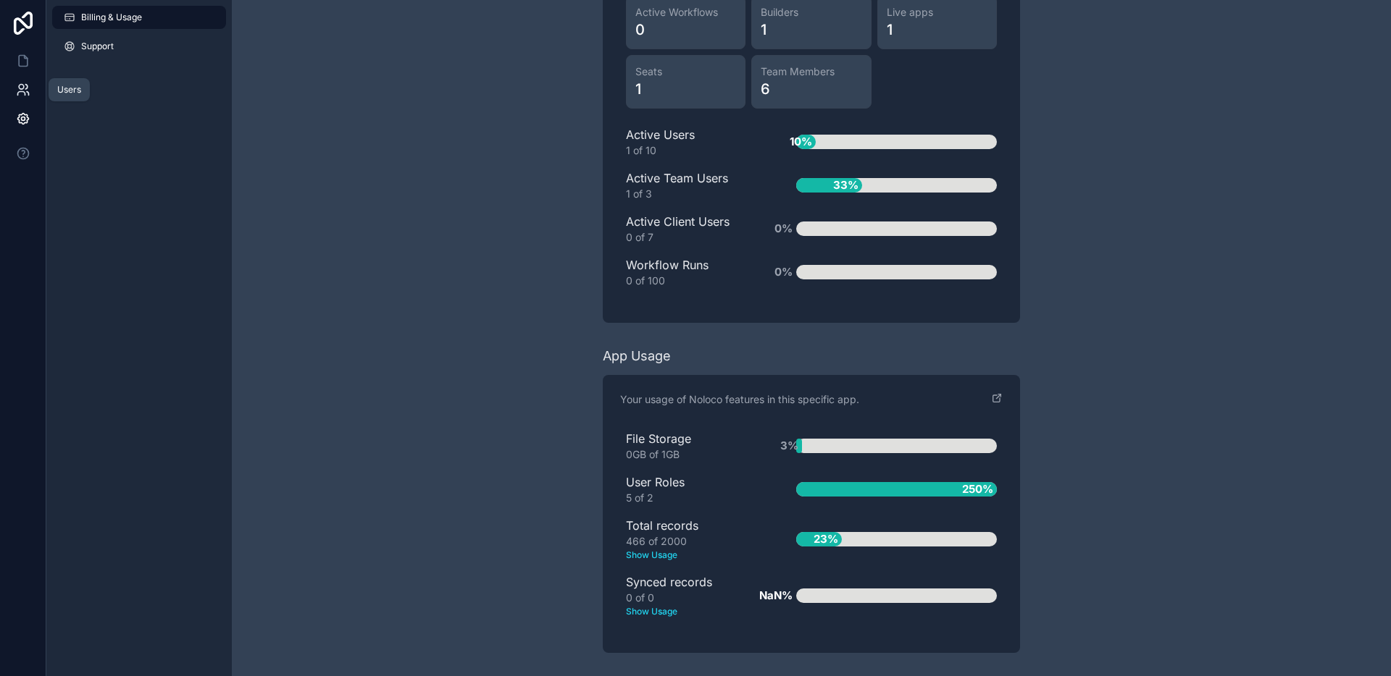
click at [23, 80] on link at bounding box center [23, 89] width 46 height 29
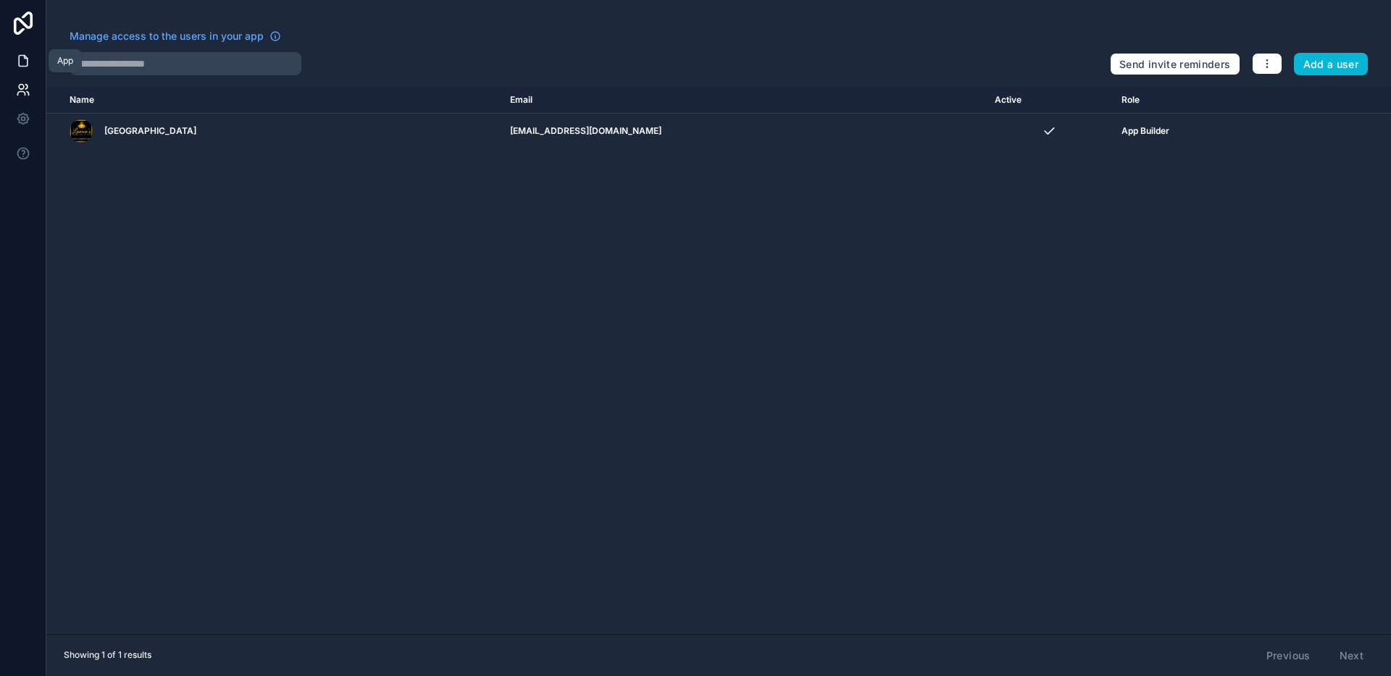
click at [28, 67] on icon at bounding box center [23, 61] width 14 height 14
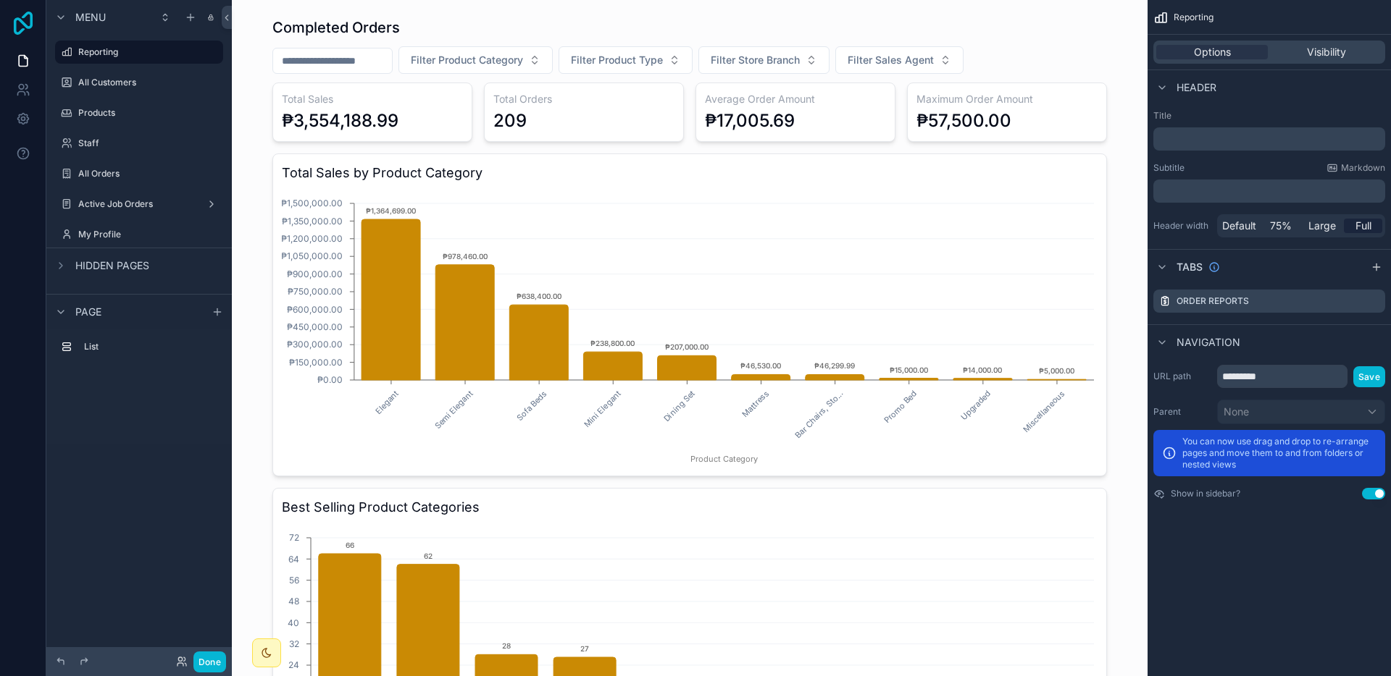
click at [32, 25] on icon at bounding box center [23, 23] width 19 height 23
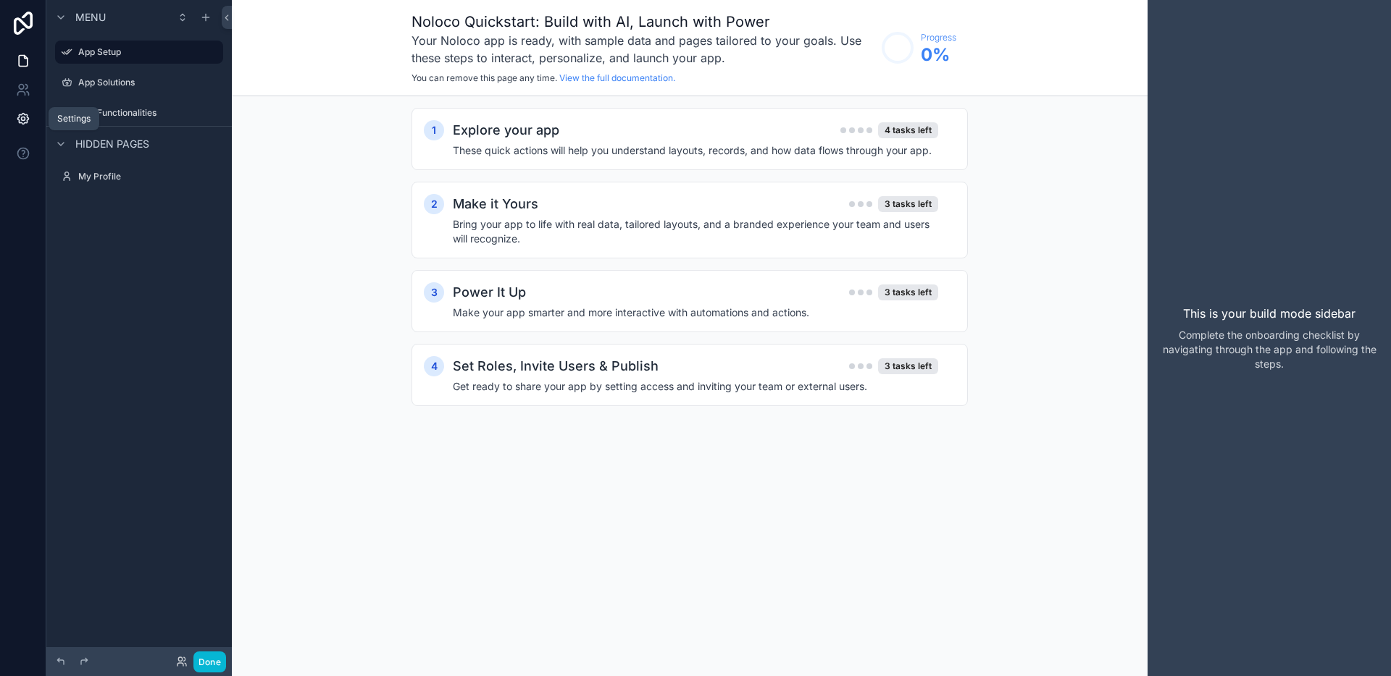
click at [23, 115] on icon at bounding box center [23, 119] width 14 height 14
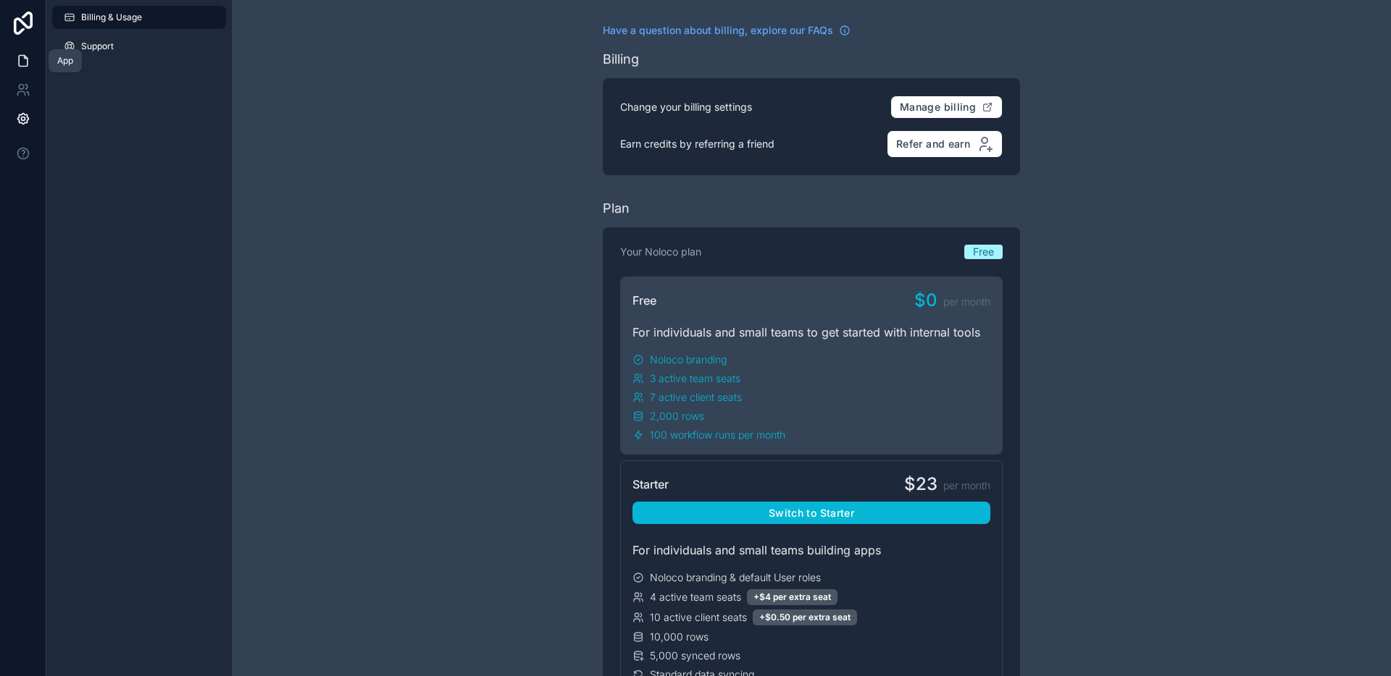
click at [9, 64] on link at bounding box center [23, 60] width 46 height 29
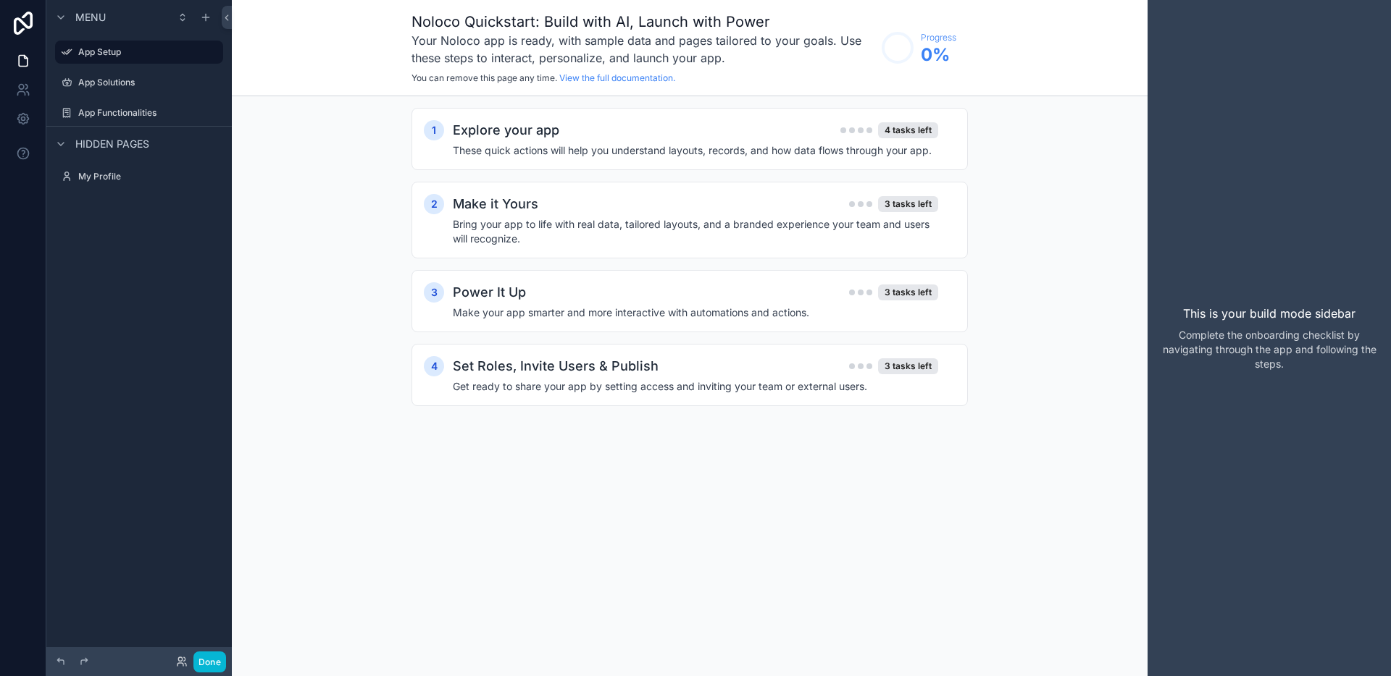
click at [327, 88] on div "Noloco Quickstart: Build with AI, Launch with Power Your Noloco app is ready, w…" at bounding box center [689, 48] width 915 height 96
click at [10, 115] on link at bounding box center [23, 118] width 46 height 29
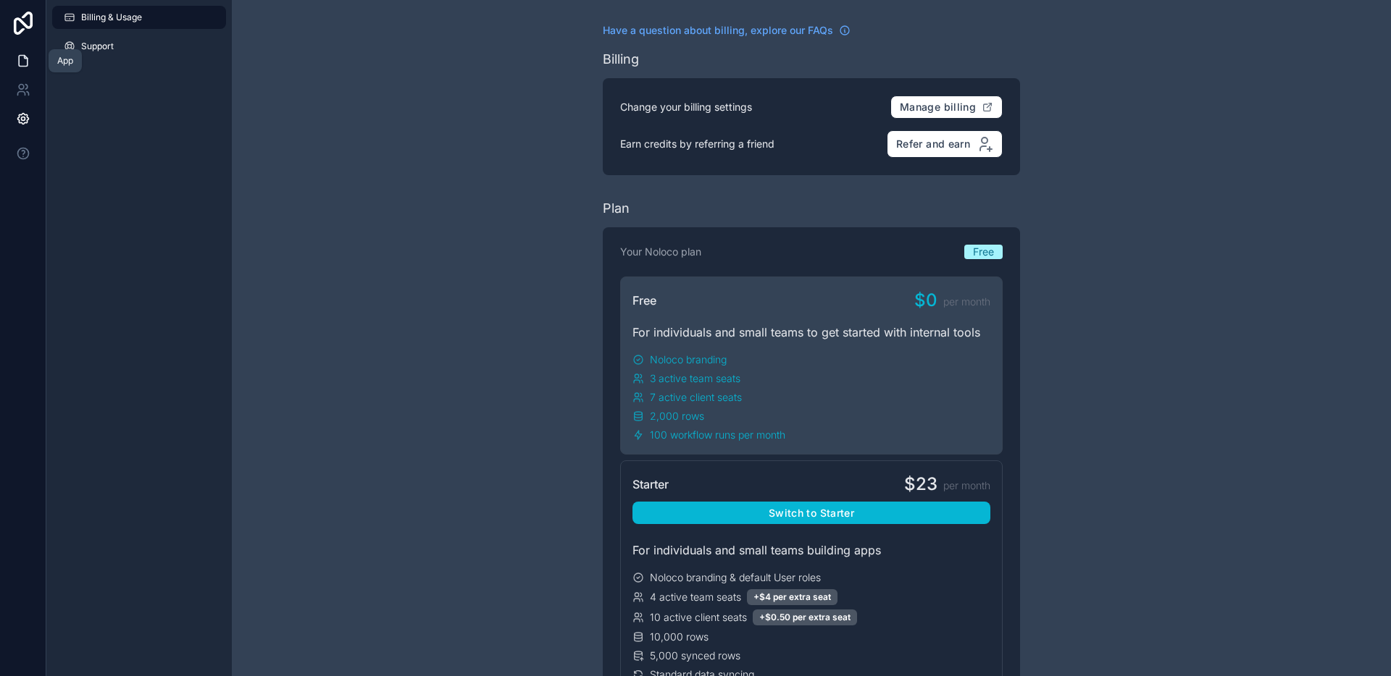
click at [19, 70] on link at bounding box center [23, 60] width 46 height 29
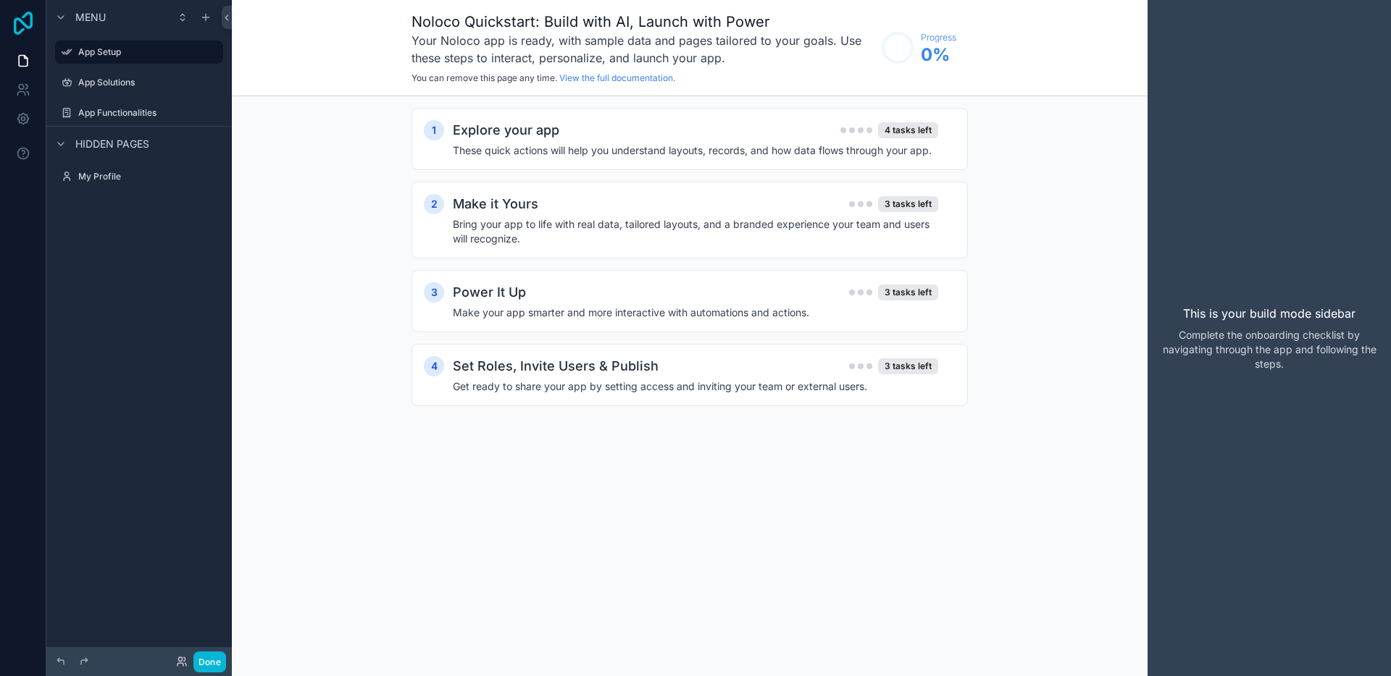
click at [30, 25] on icon at bounding box center [23, 23] width 19 height 23
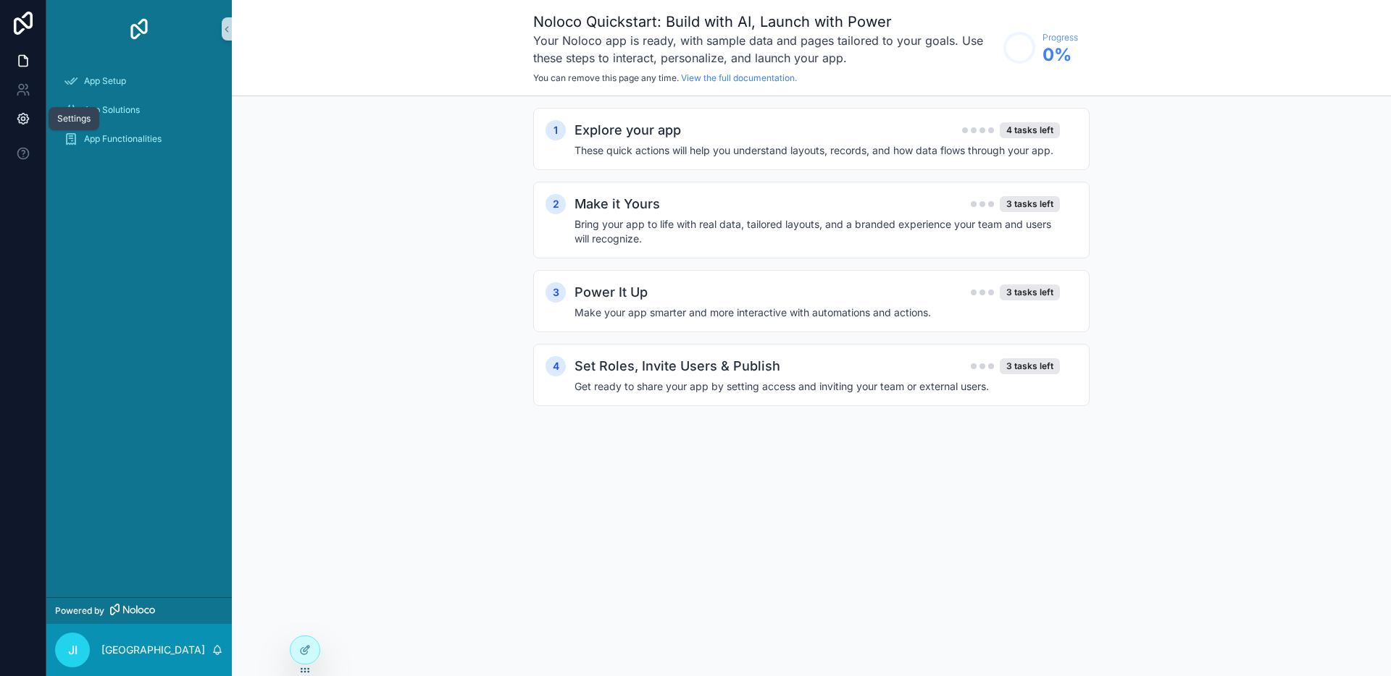
click at [31, 121] on link at bounding box center [23, 118] width 46 height 29
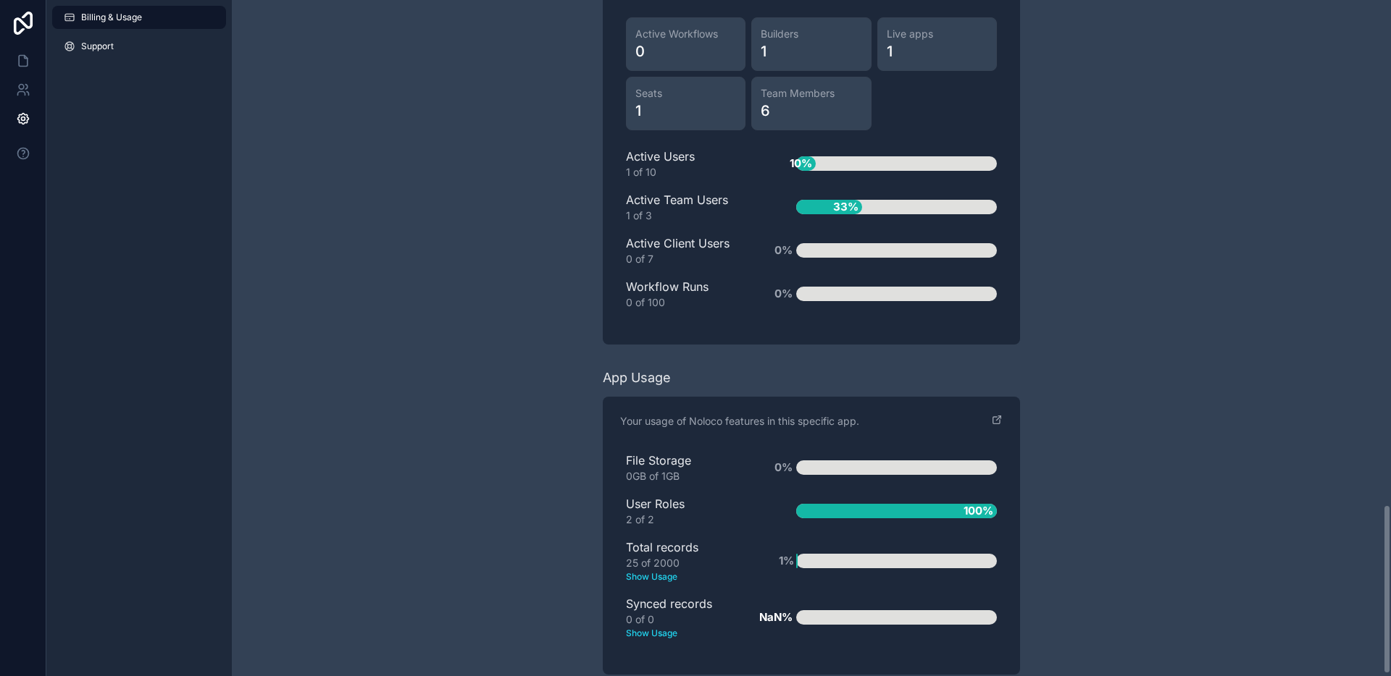
scroll to position [2016, 0]
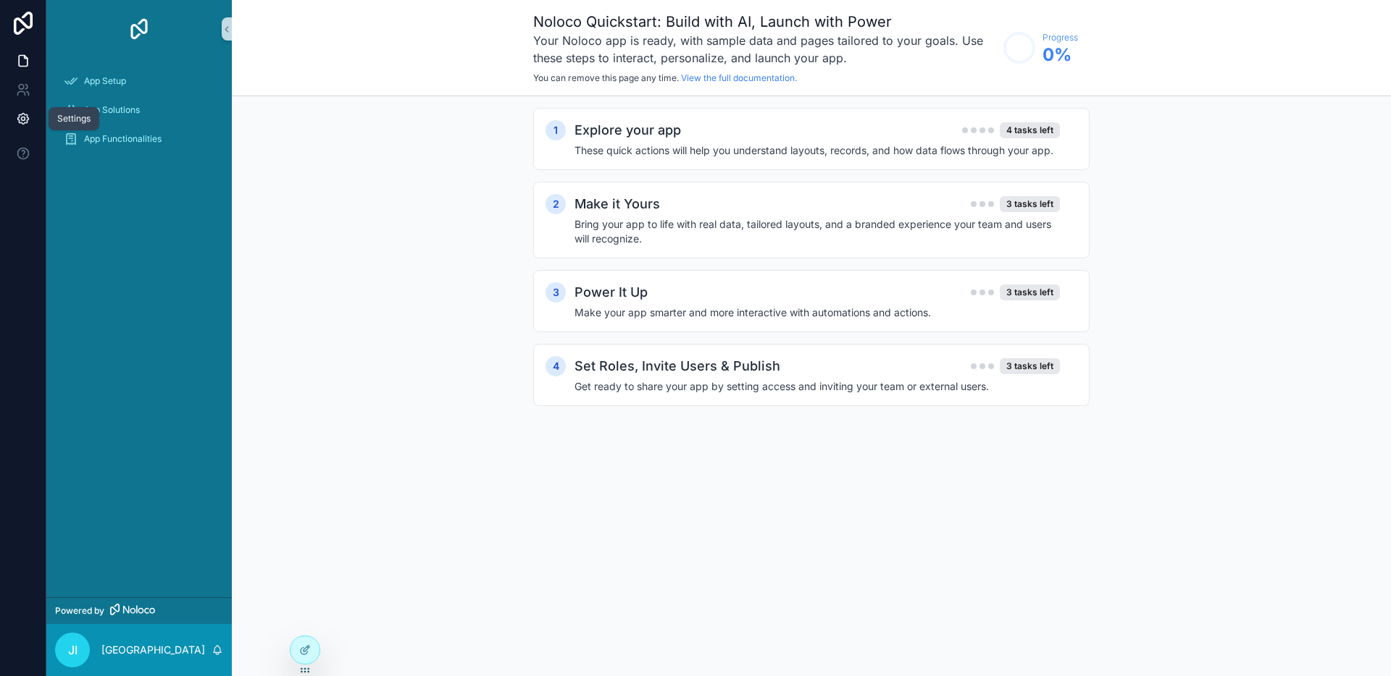
click at [32, 124] on link at bounding box center [23, 118] width 46 height 29
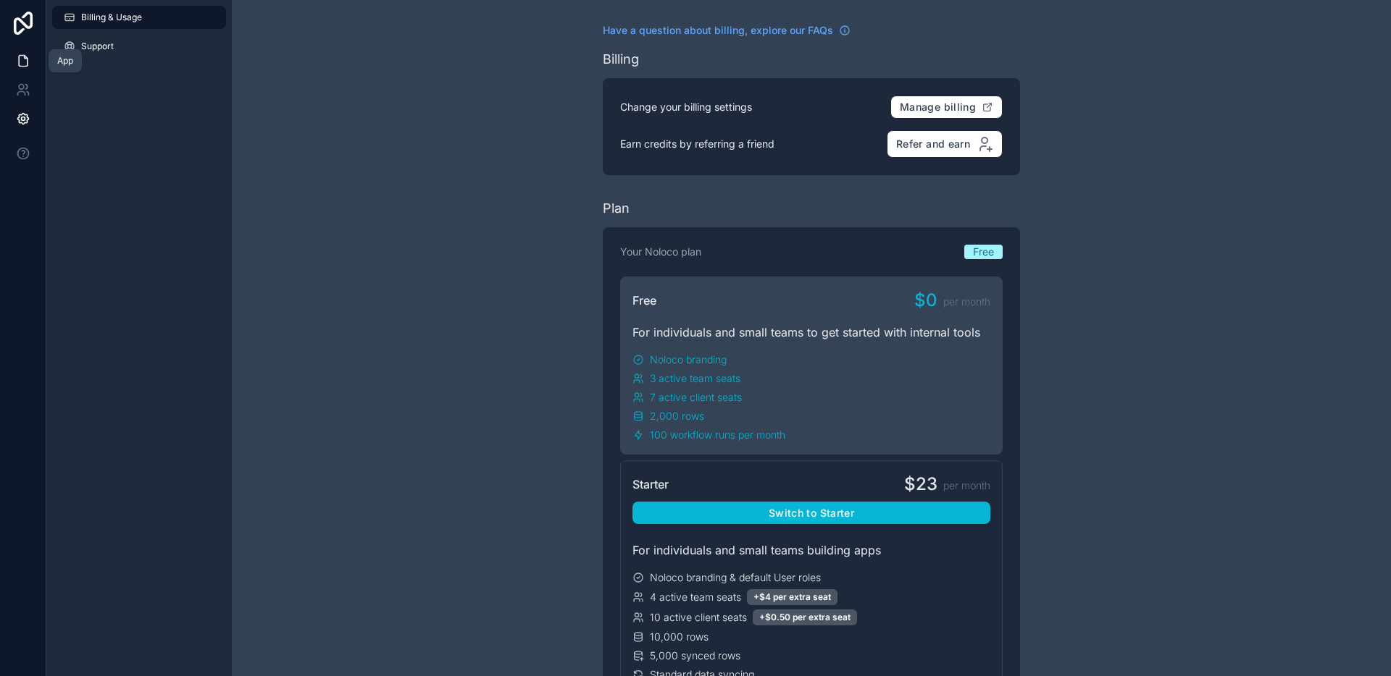
click at [20, 62] on icon at bounding box center [23, 61] width 14 height 14
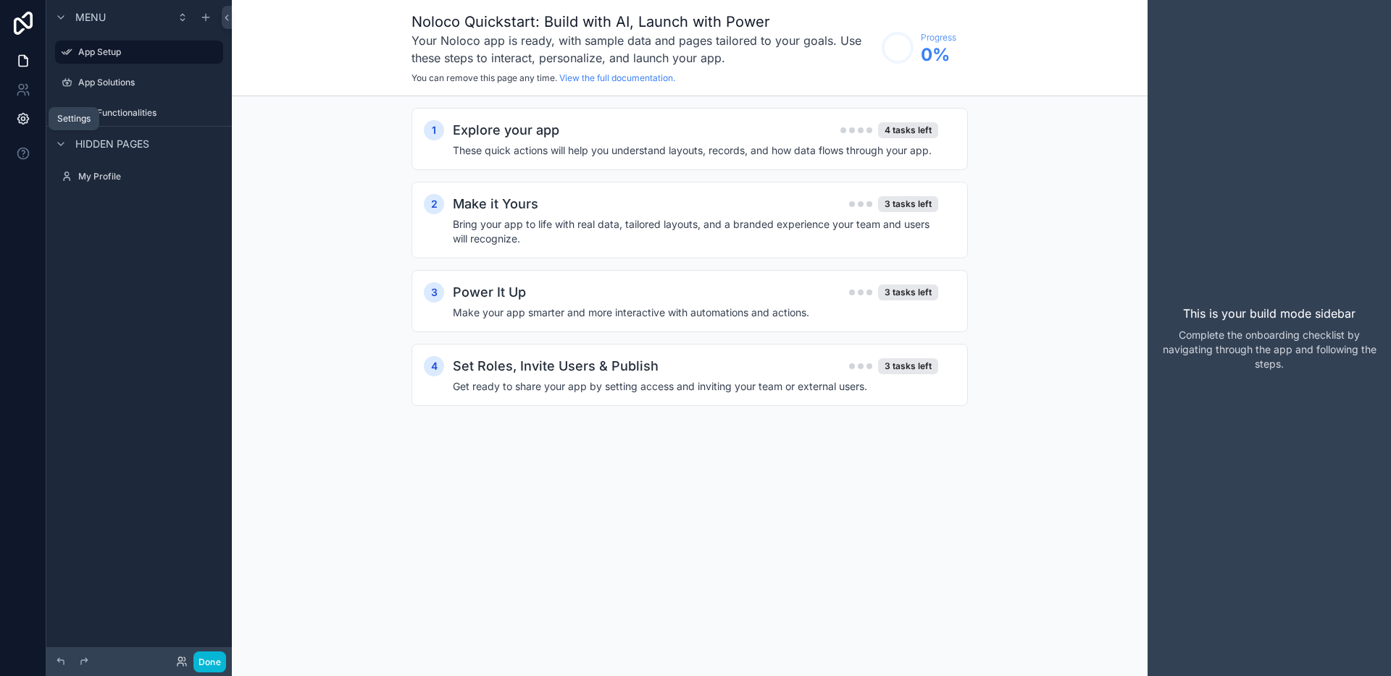
click at [33, 123] on link at bounding box center [23, 118] width 46 height 29
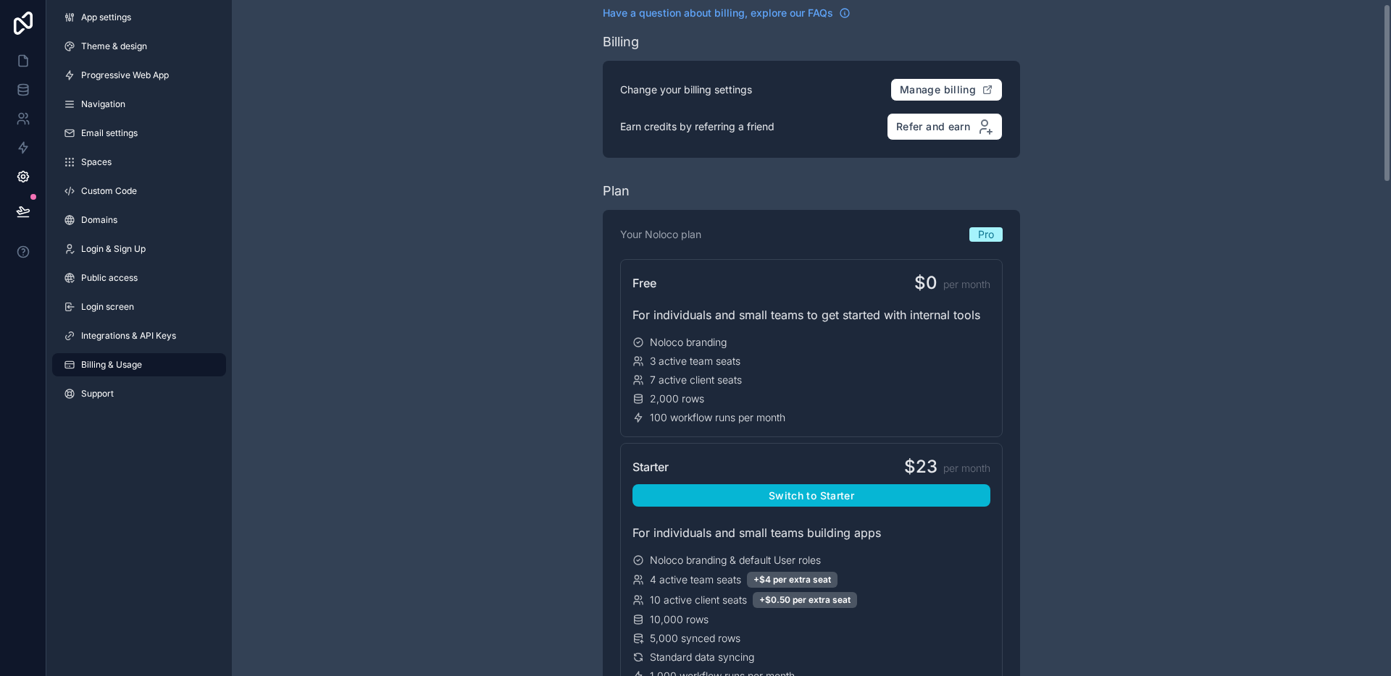
scroll to position [24, 0]
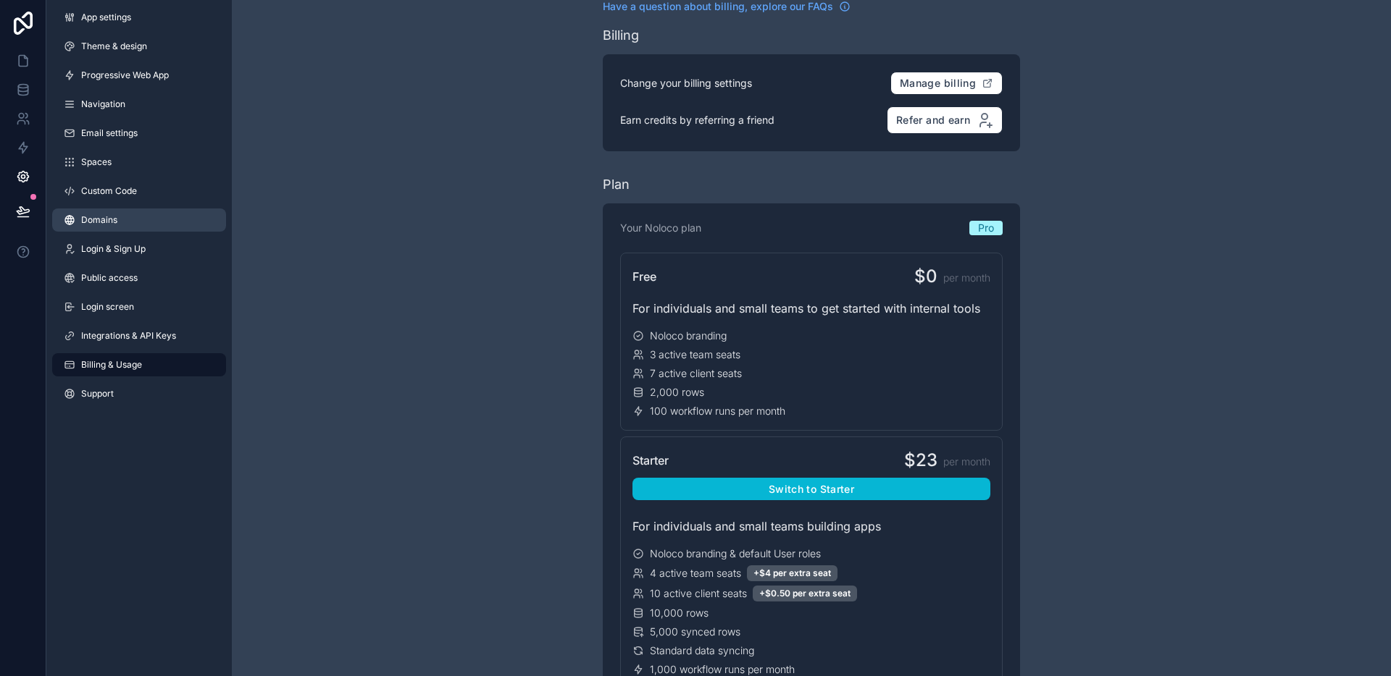
click at [148, 220] on link "Domains" at bounding box center [139, 220] width 174 height 23
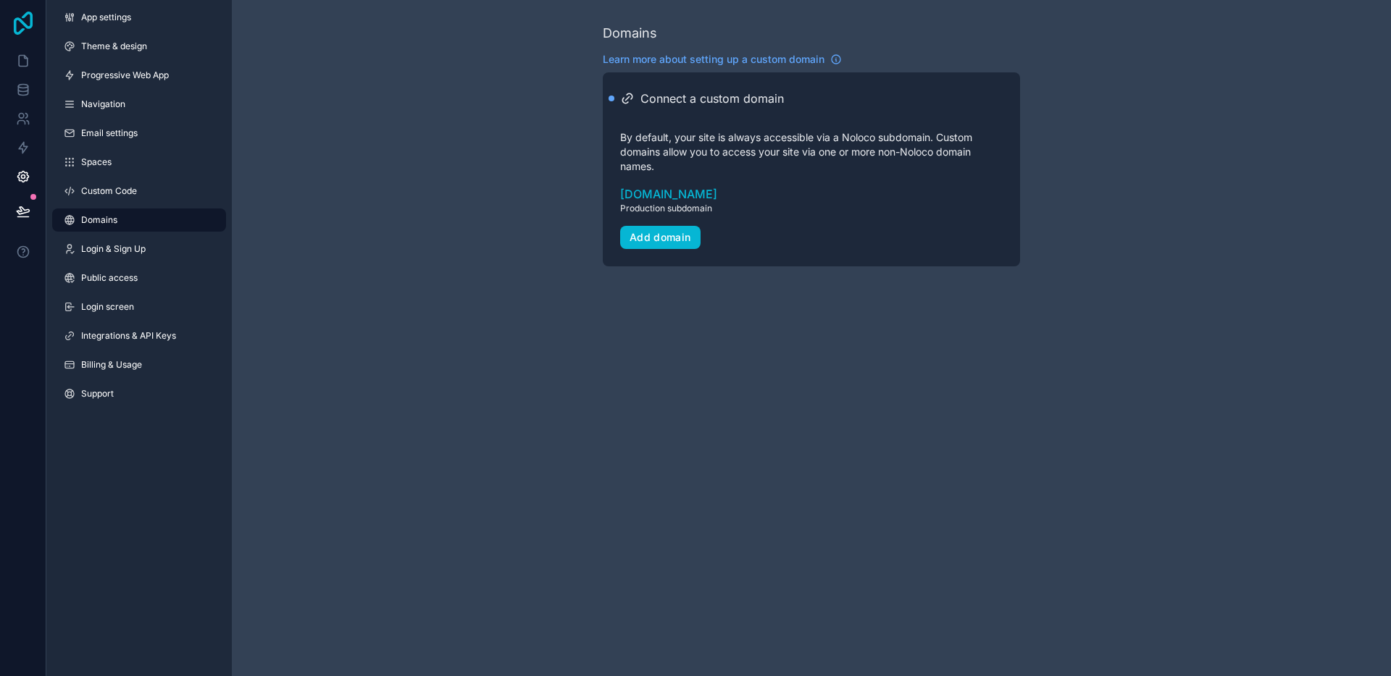
click at [30, 25] on icon at bounding box center [23, 23] width 19 height 23
